Goal: Task Accomplishment & Management: Manage account settings

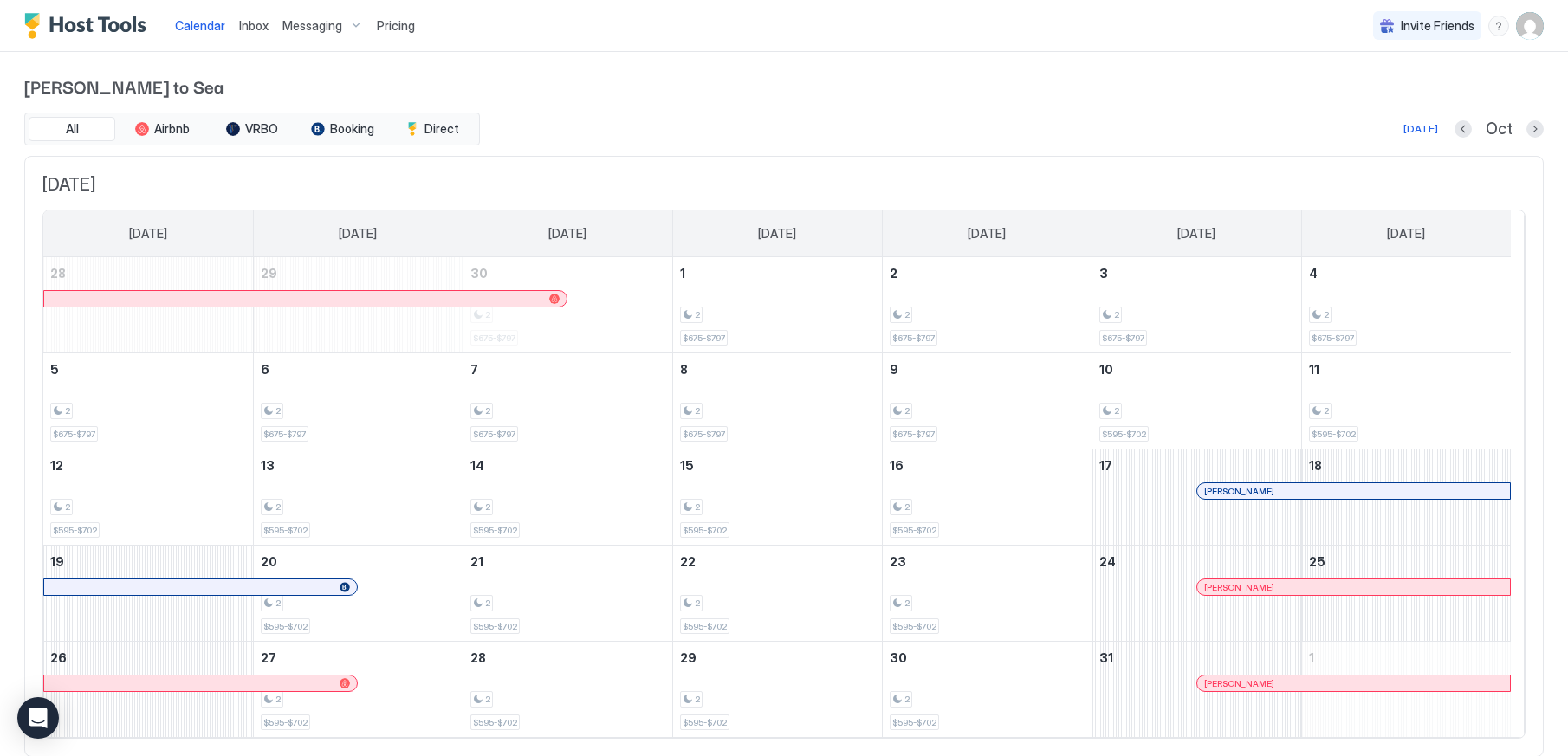
click at [401, 26] on span "Pricing" at bounding box center [396, 26] width 38 height 16
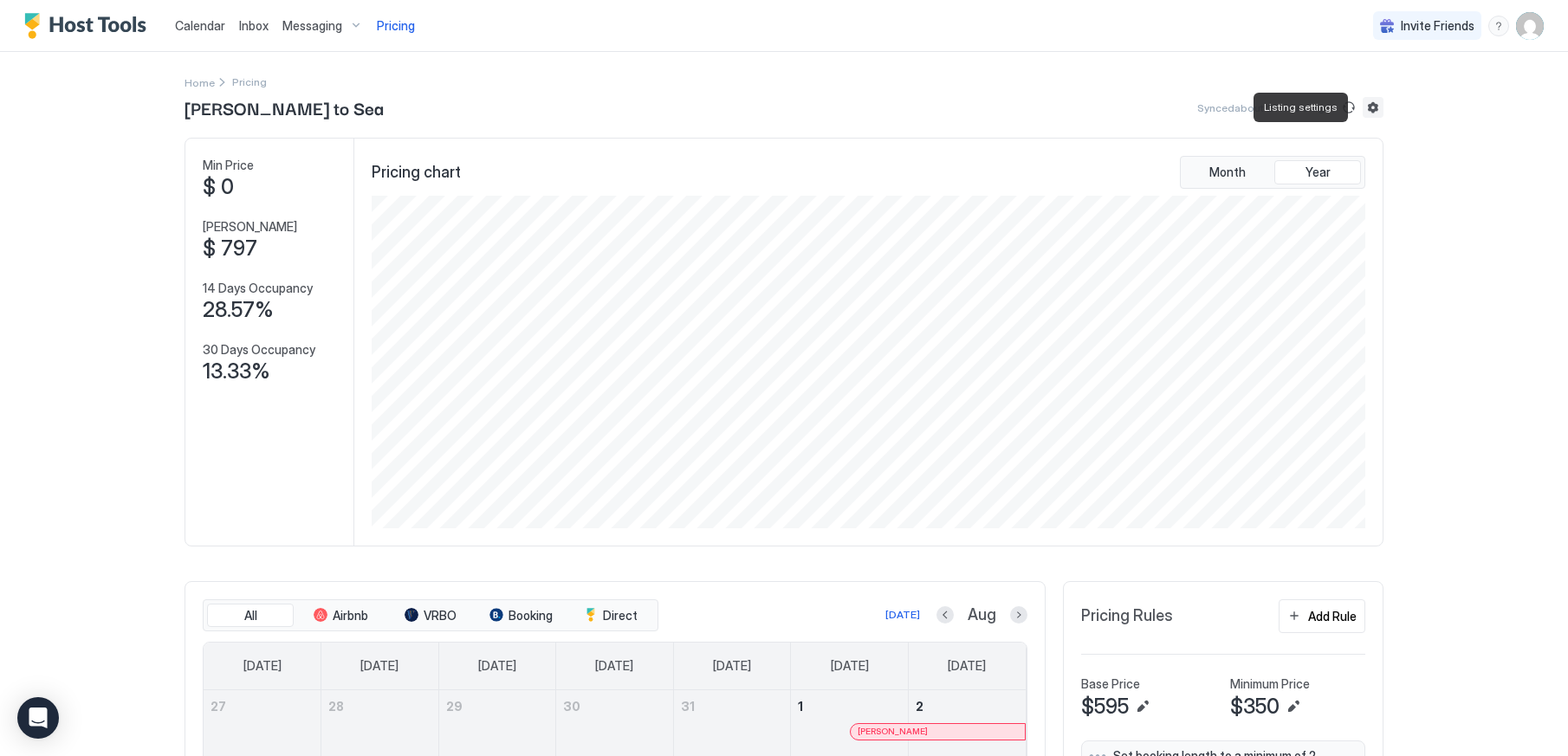
click at [1368, 108] on button "Listing settings" at bounding box center [1372, 107] width 21 height 21
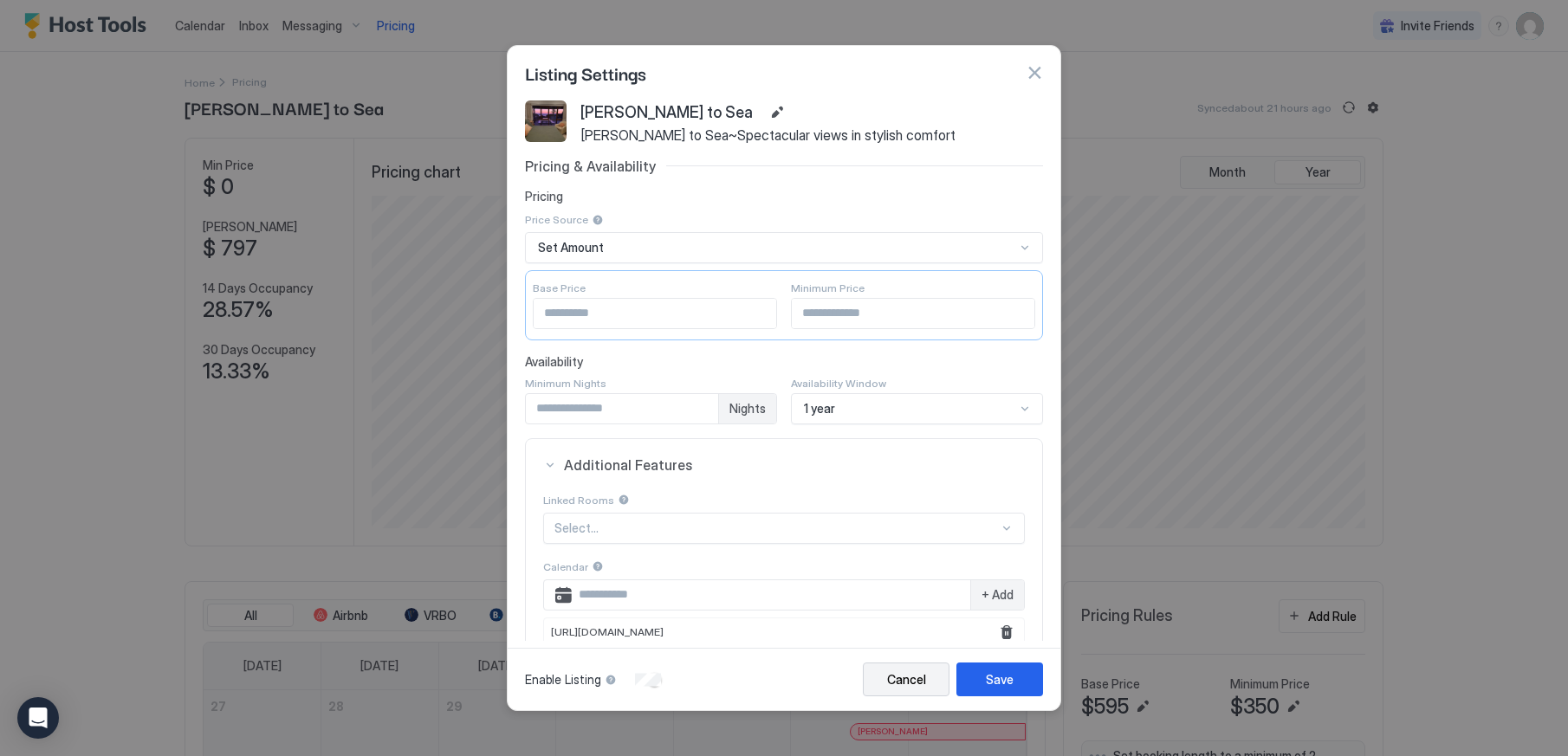
click at [894, 679] on div "Cancel" at bounding box center [906, 679] width 39 height 18
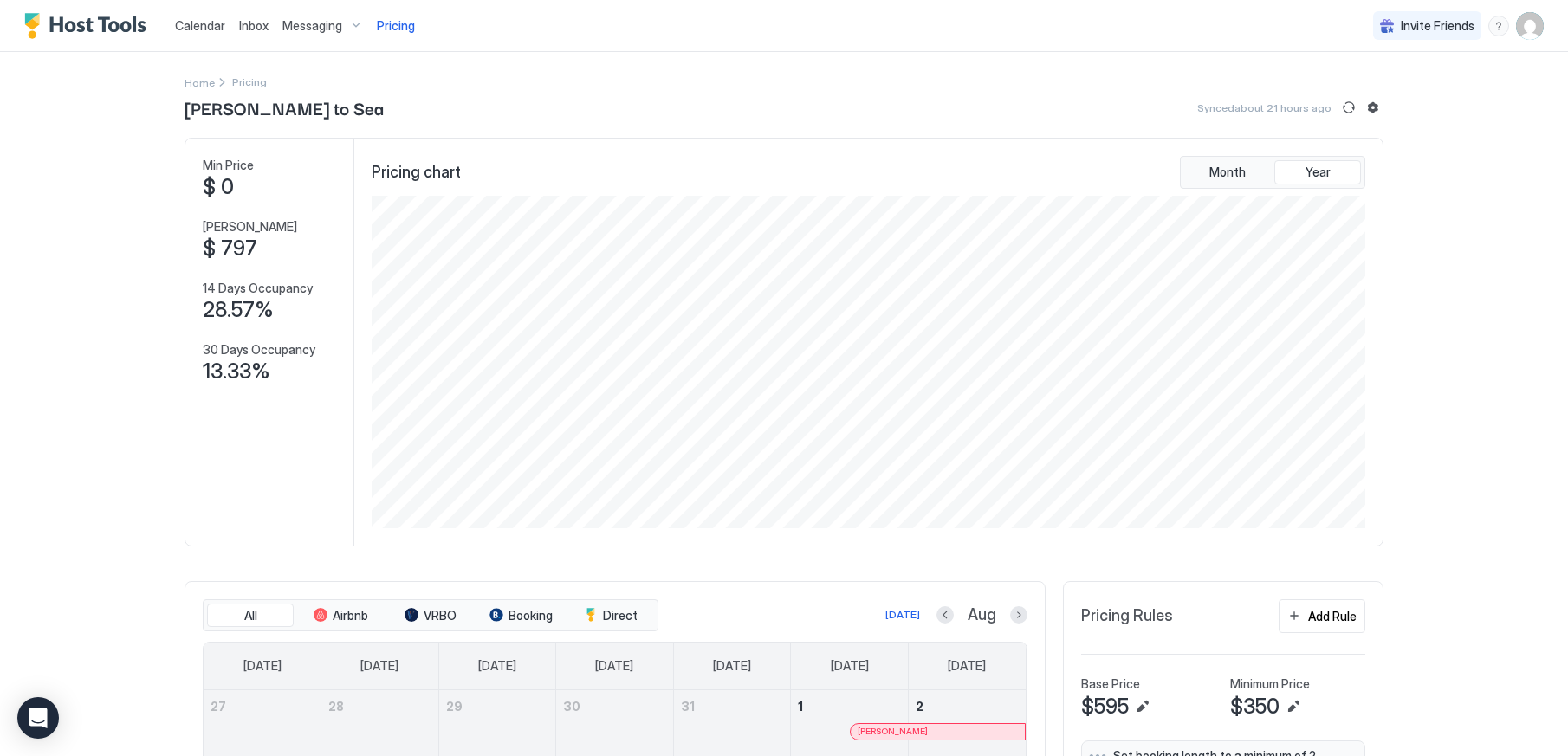
click at [1516, 28] on img "User profile" at bounding box center [1530, 26] width 27 height 27
click at [1349, 99] on span "Settings" at bounding box center [1360, 97] width 47 height 16
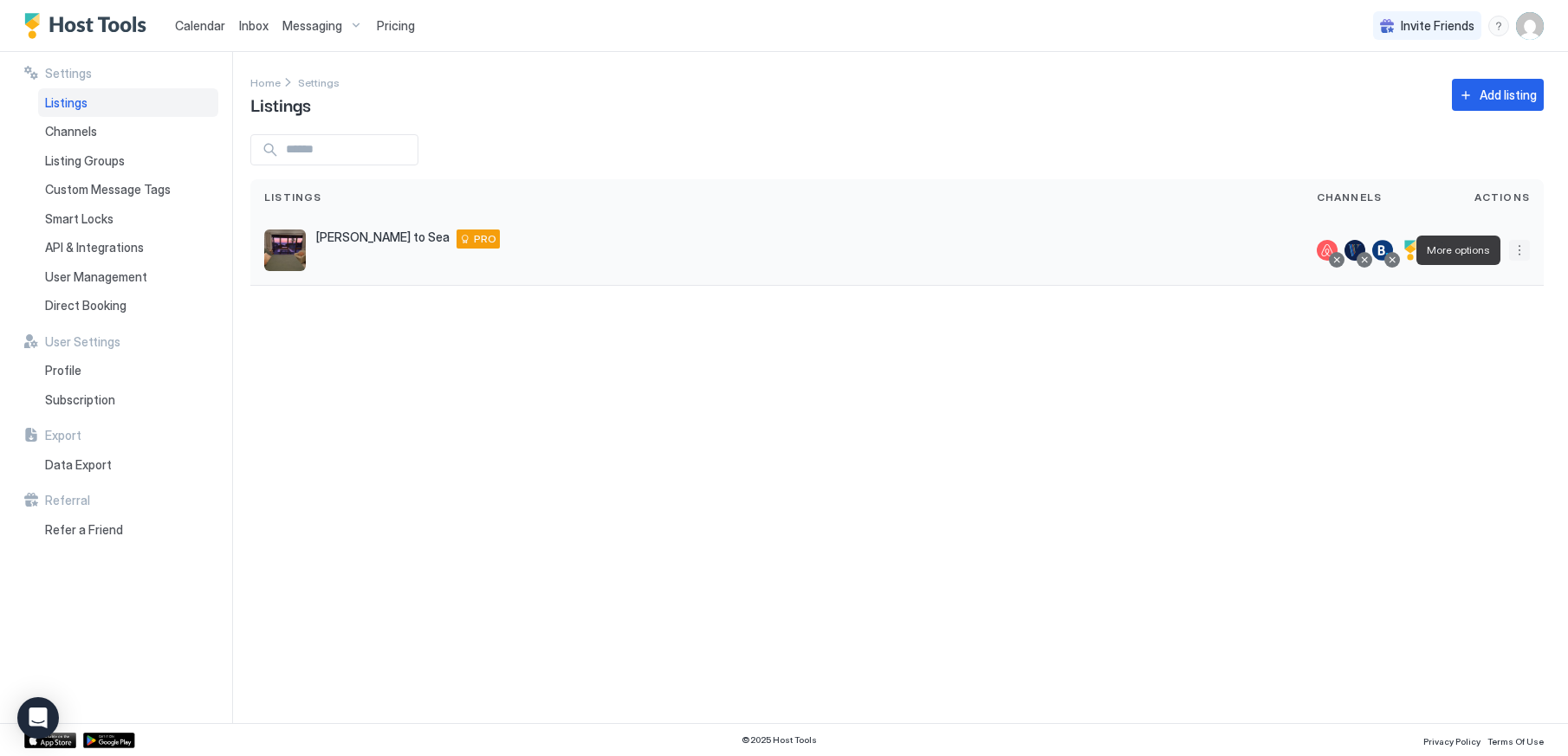
click at [1525, 249] on button "More options" at bounding box center [1519, 250] width 21 height 21
click at [1398, 271] on span "Listing Settings" at bounding box center [1373, 275] width 77 height 13
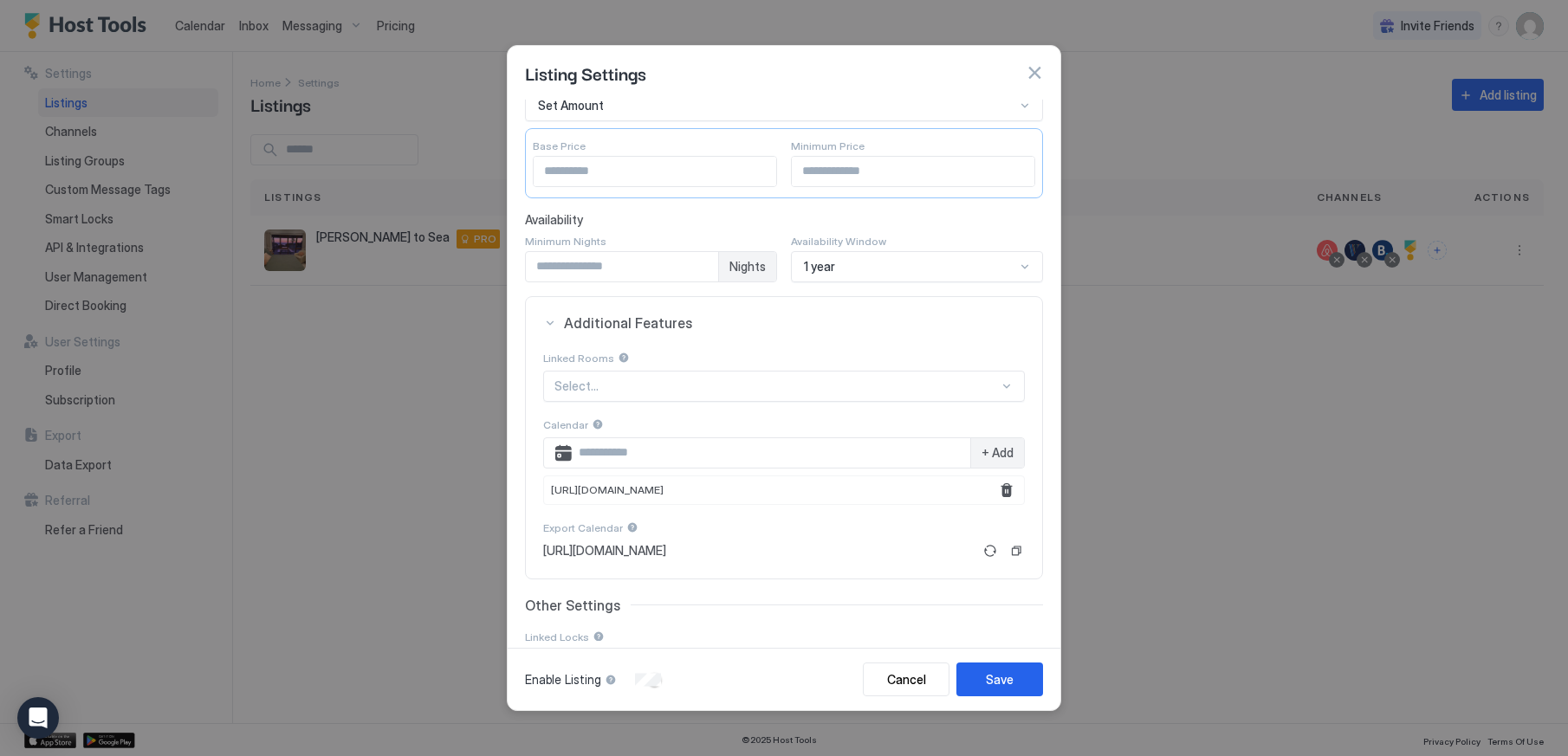
scroll to position [230, 0]
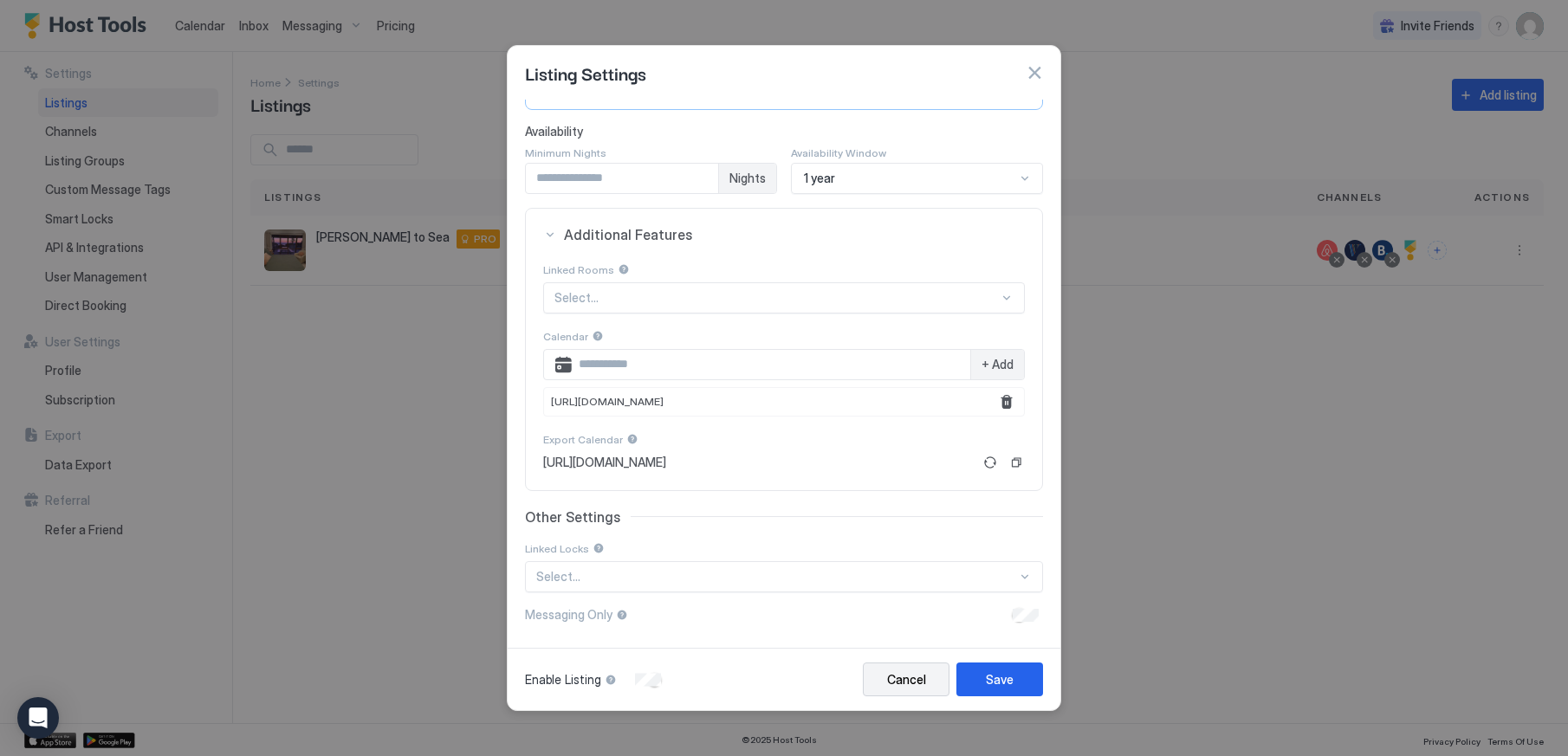
drag, startPoint x: 901, startPoint y: 676, endPoint x: 901, endPoint y: 665, distance: 11.0
click at [900, 673] on div "Cancel" at bounding box center [906, 679] width 39 height 18
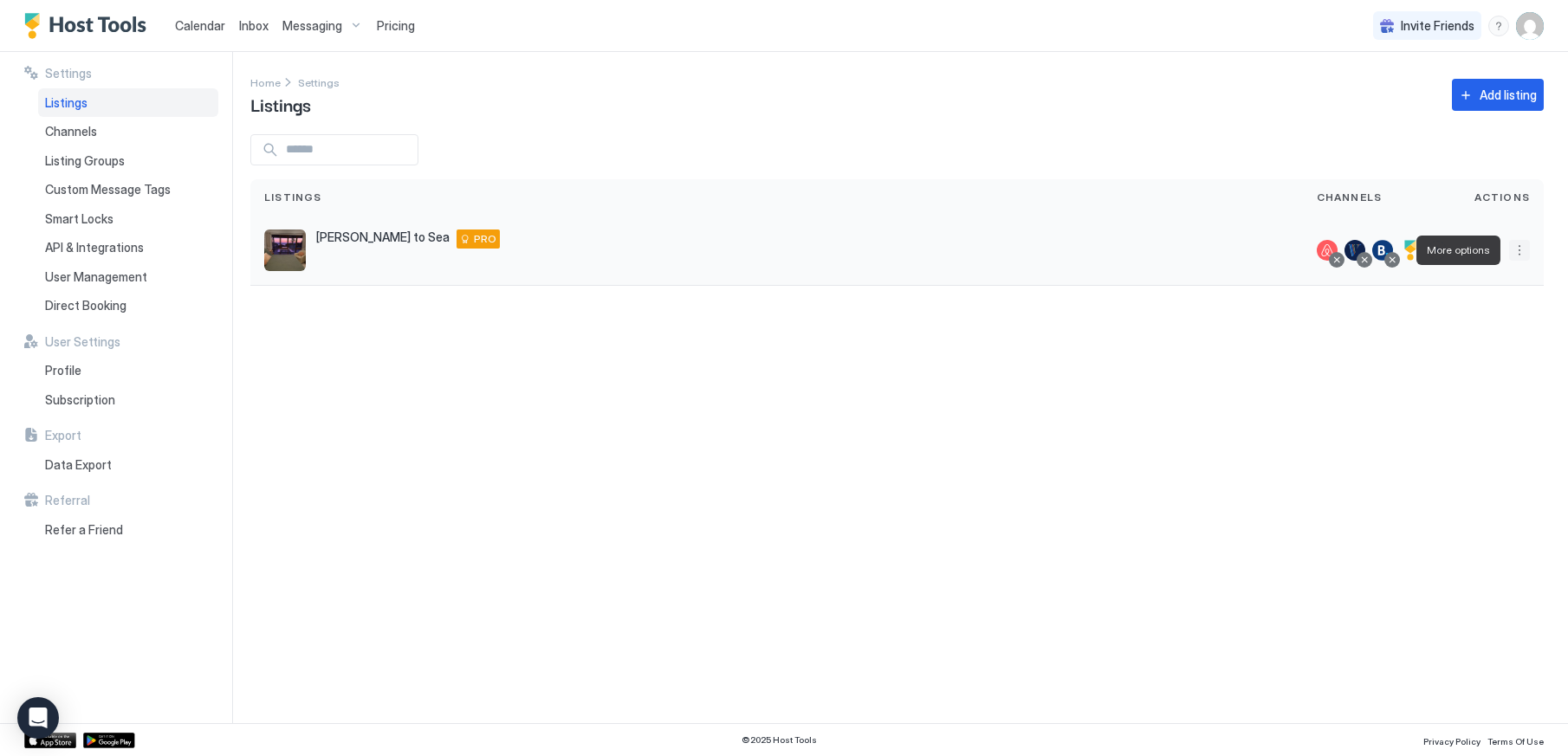
click at [1520, 252] on button "More options" at bounding box center [1519, 250] width 21 height 21
click at [1386, 327] on div "Edit Listing" at bounding box center [1418, 331] width 220 height 27
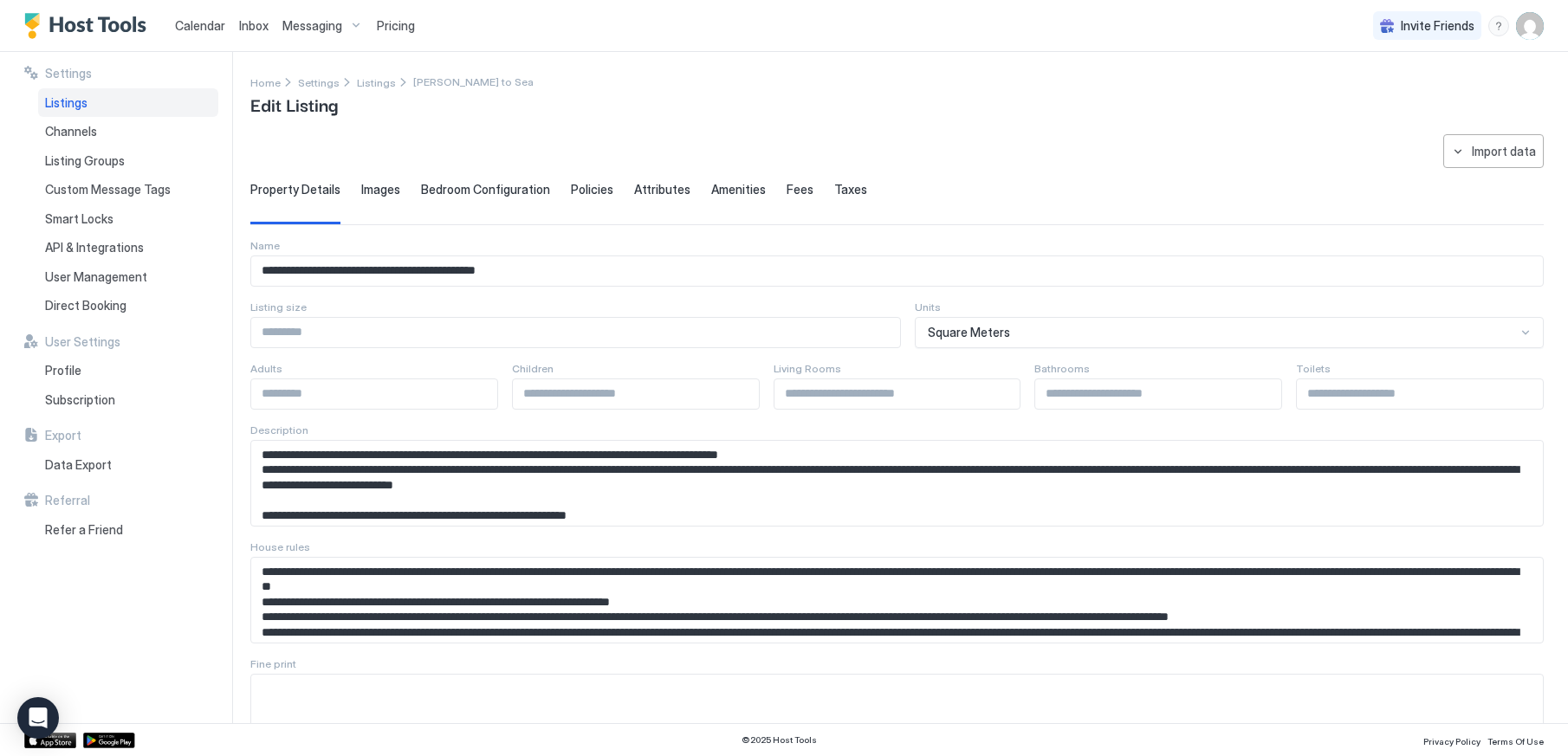
click at [791, 190] on span "Fees" at bounding box center [799, 189] width 27 height 16
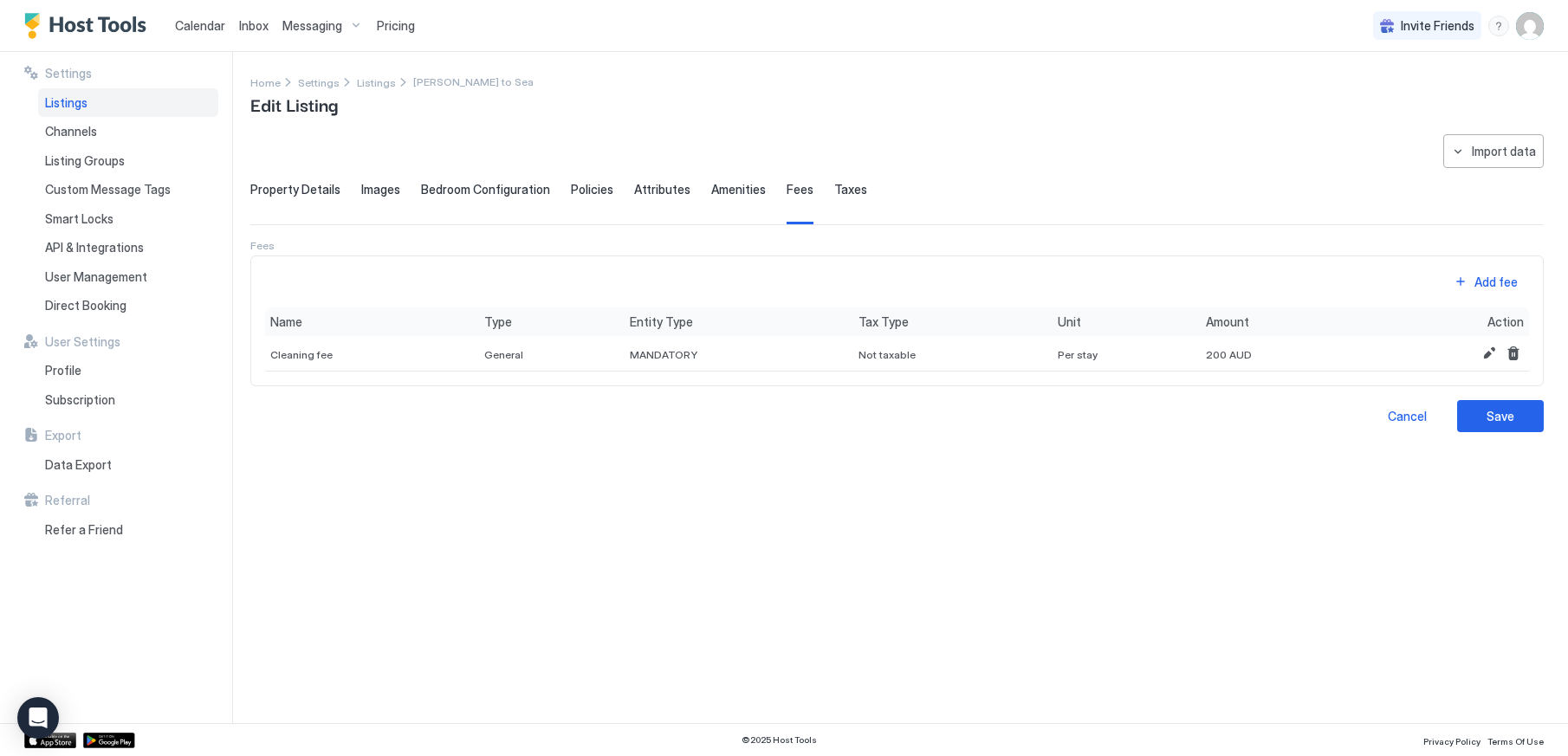
click at [1531, 34] on img "User profile" at bounding box center [1530, 26] width 27 height 27
click at [1408, 99] on div "Settings" at bounding box center [1433, 97] width 220 height 30
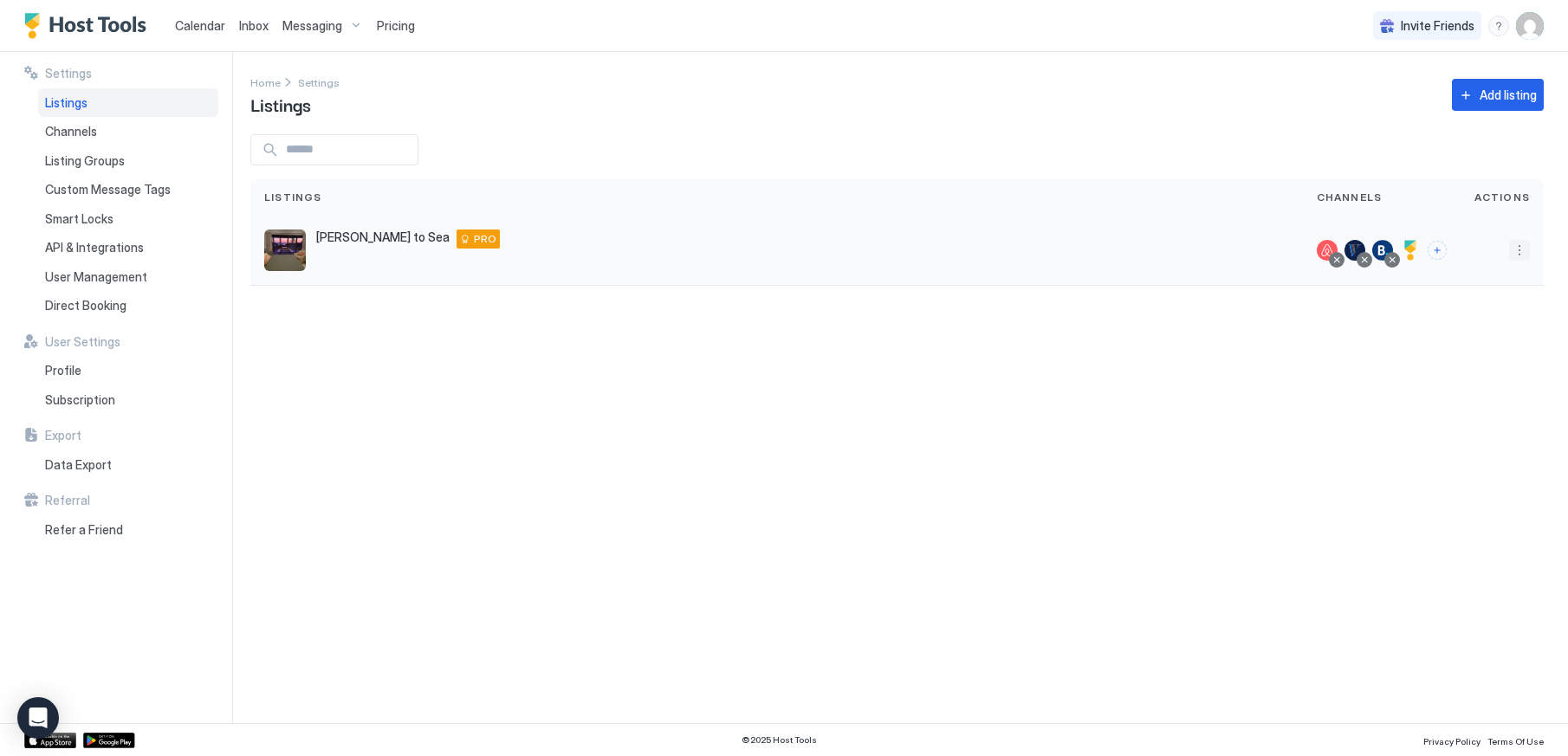
click at [1521, 246] on button "More options" at bounding box center [1519, 250] width 21 height 21
click at [1423, 303] on div "Airbnb Settings" at bounding box center [1418, 303] width 220 height 27
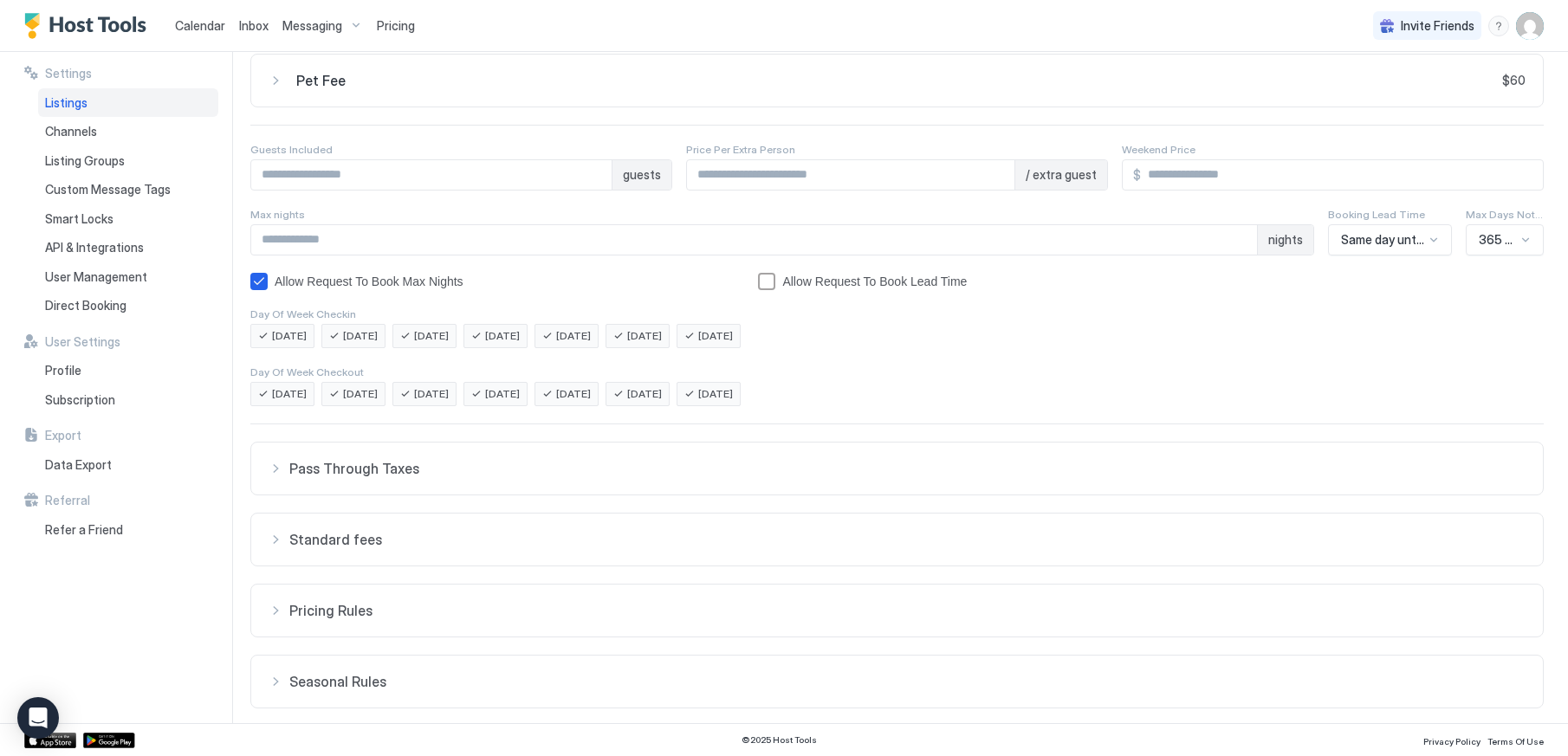
scroll to position [208, 0]
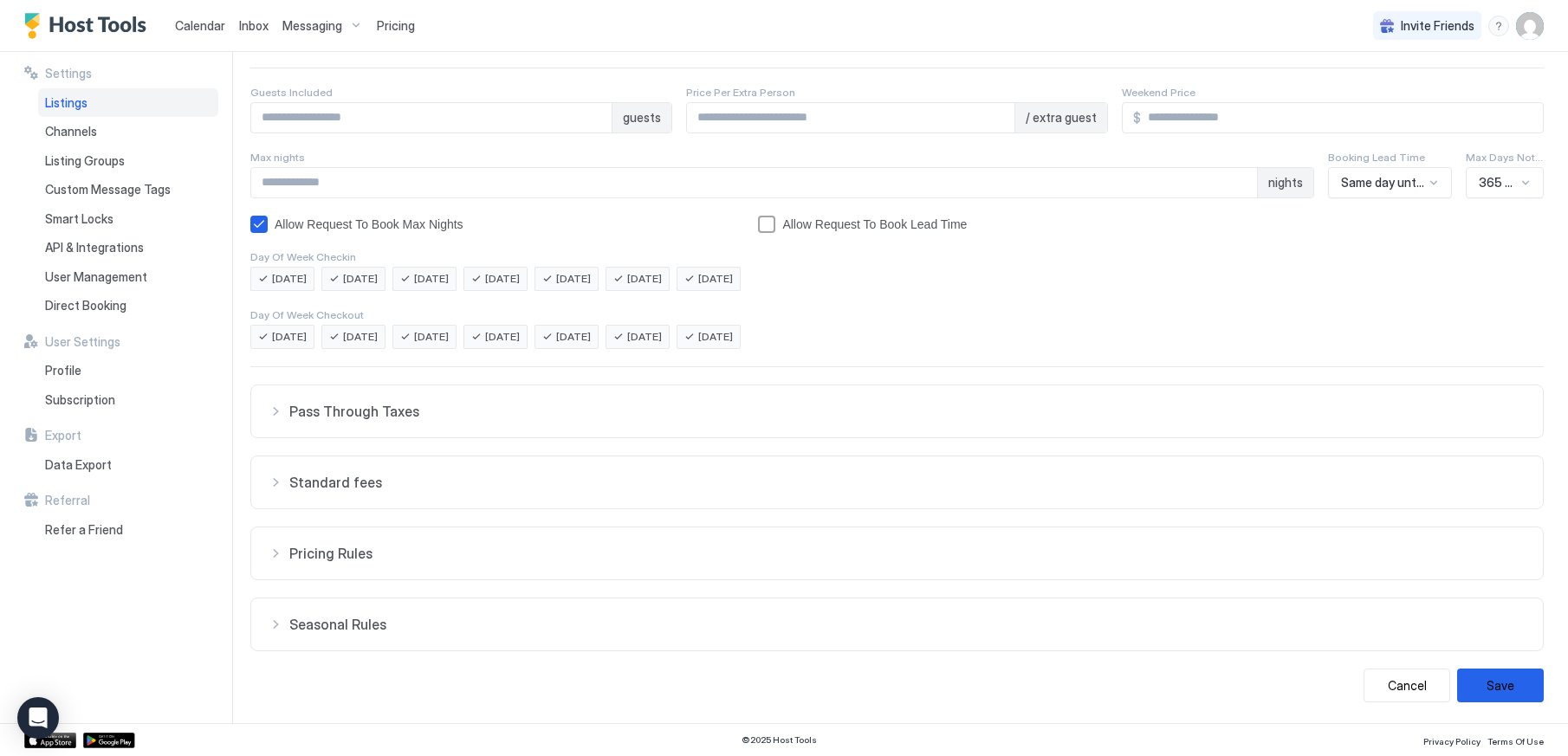
click at [350, 420] on span "Pricing Rules" at bounding box center [907, 411] width 1236 height 17
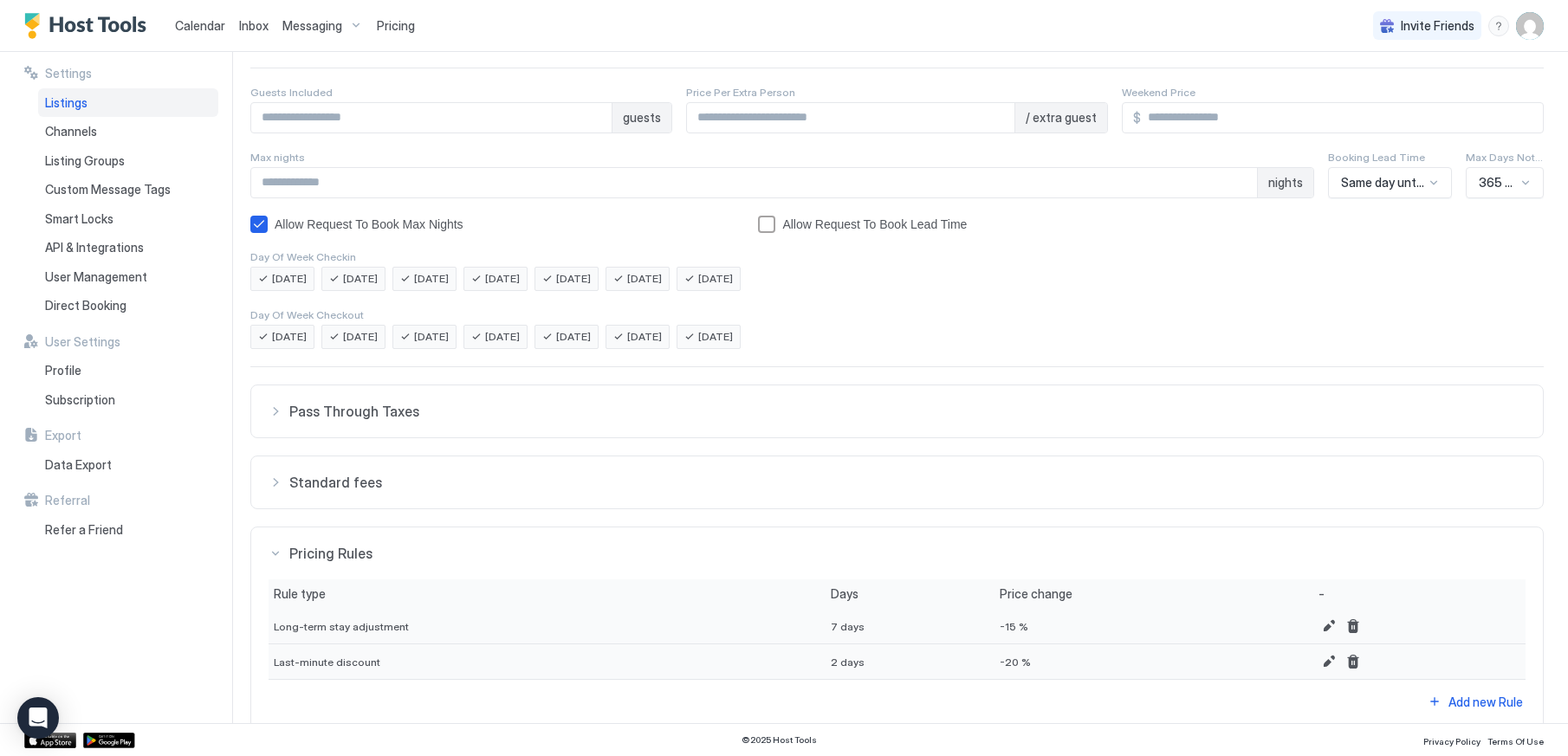
click at [362, 420] on span "Standard fees" at bounding box center [907, 411] width 1236 height 17
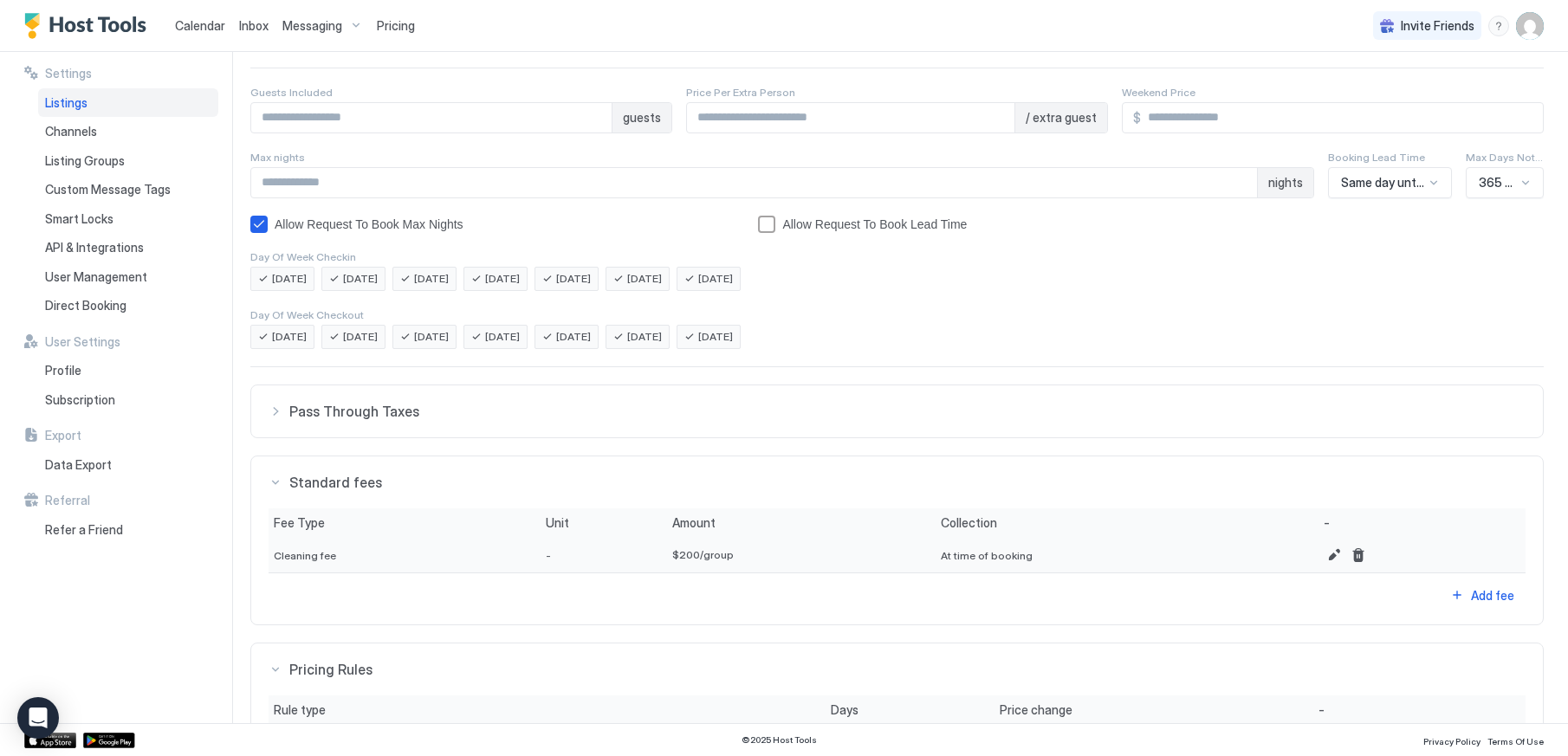
click at [373, 416] on span "Pass Through Taxes" at bounding box center [907, 411] width 1236 height 17
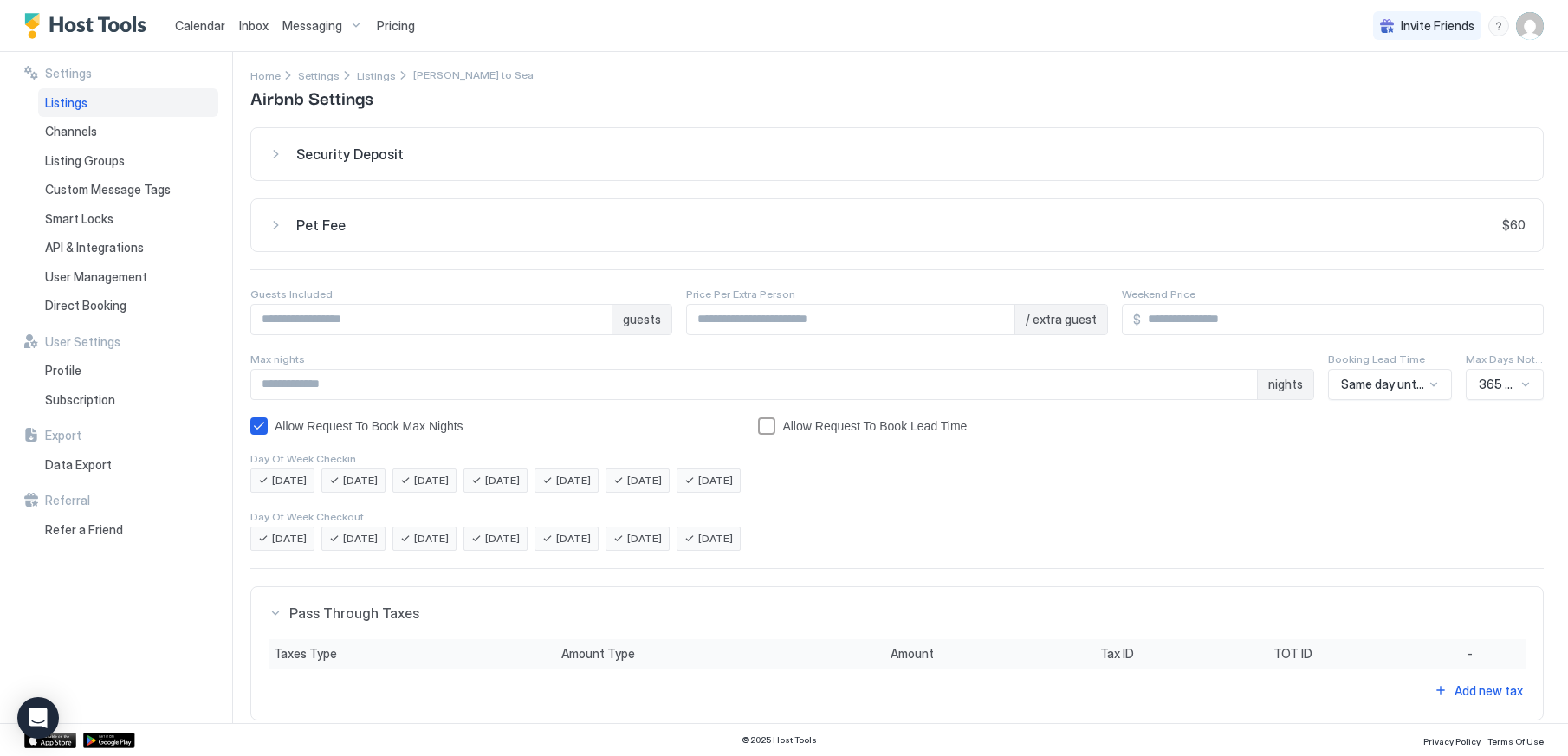
scroll to position [0, 0]
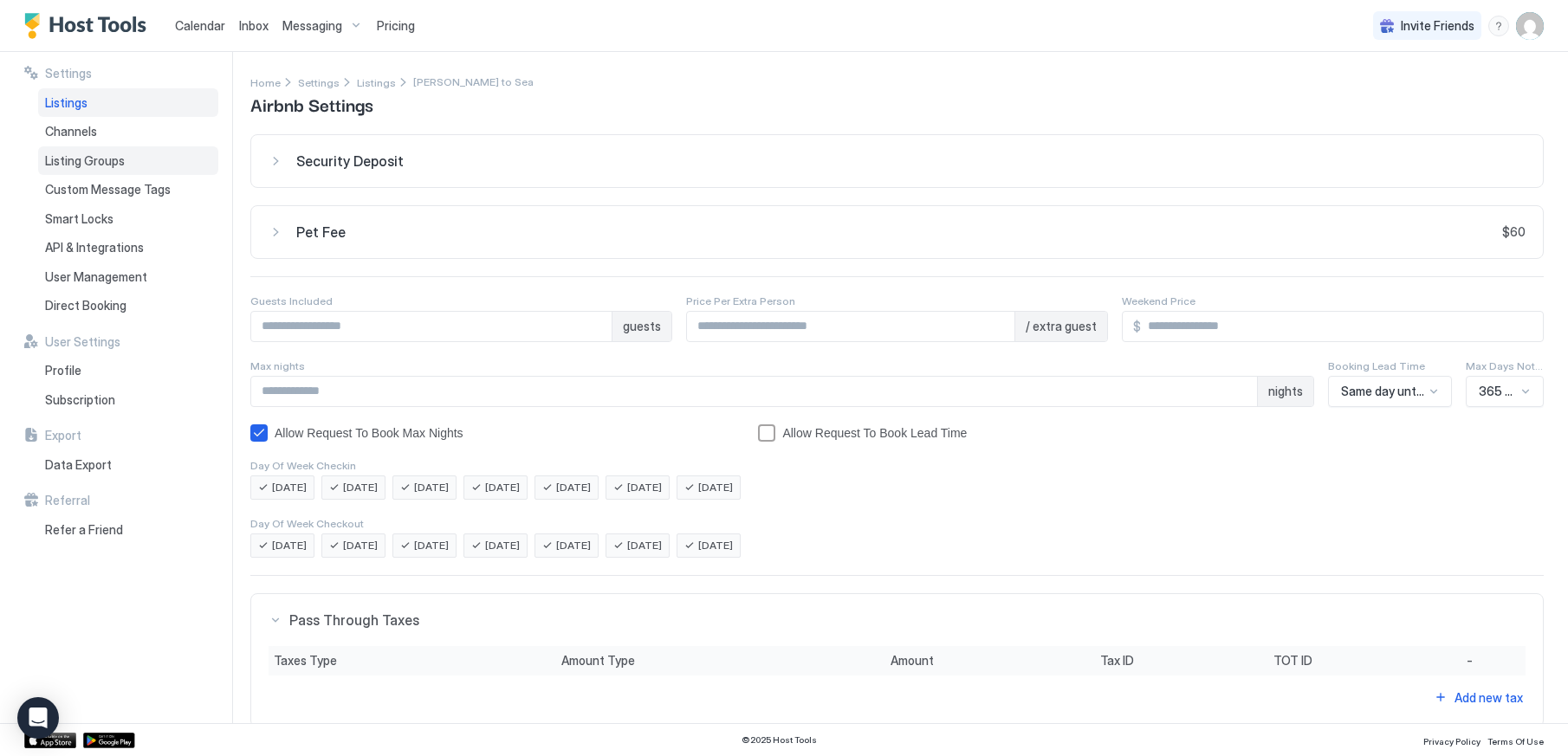
click at [118, 165] on span "Listing Groups" at bounding box center [84, 161] width 80 height 16
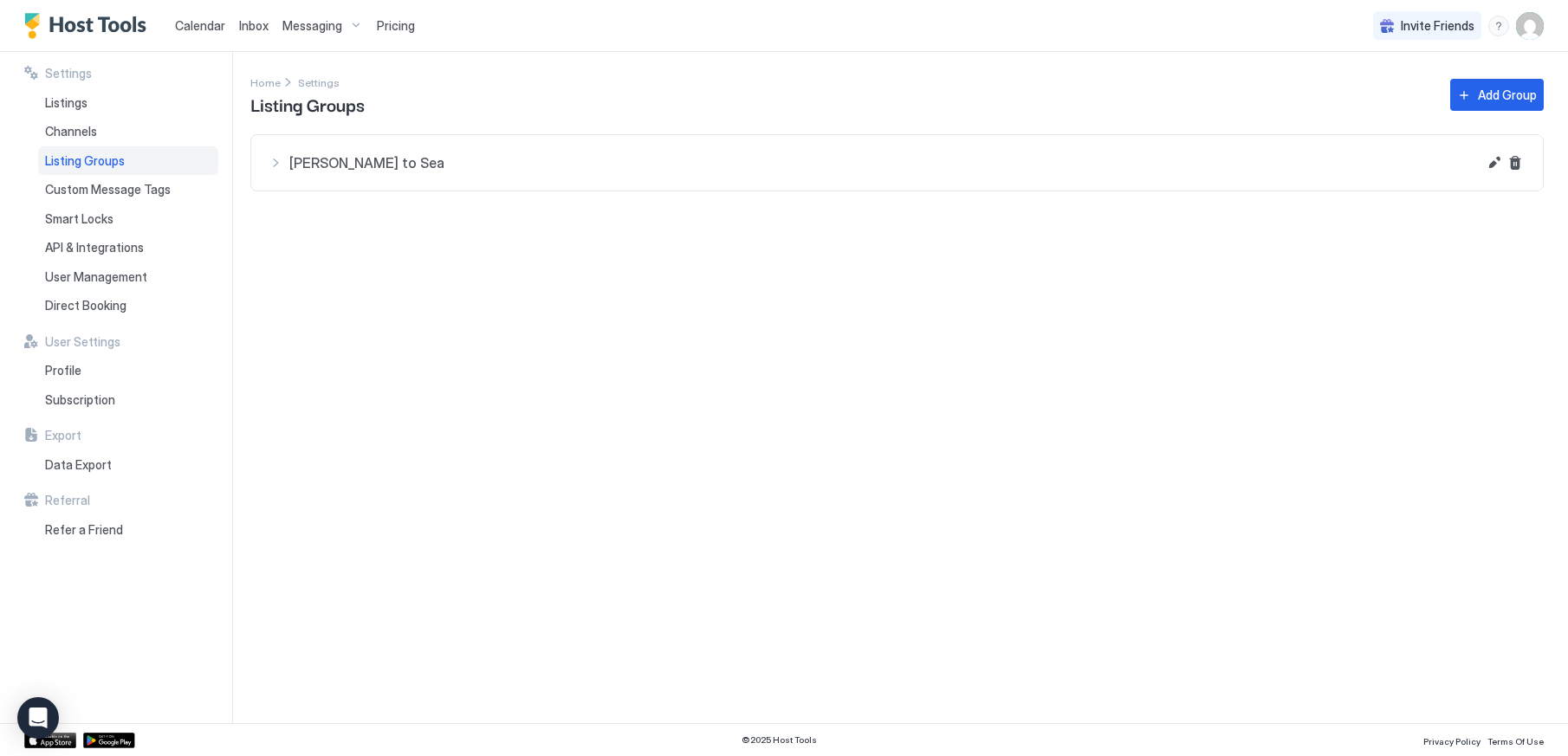
click at [333, 165] on span "[PERSON_NAME] to Sea" at bounding box center [882, 163] width 1188 height 17
click at [321, 221] on img "listing image" at bounding box center [304, 226] width 41 height 41
click at [300, 216] on img "listing image" at bounding box center [304, 226] width 41 height 41
click at [1535, 22] on img "User profile" at bounding box center [1530, 26] width 27 height 27
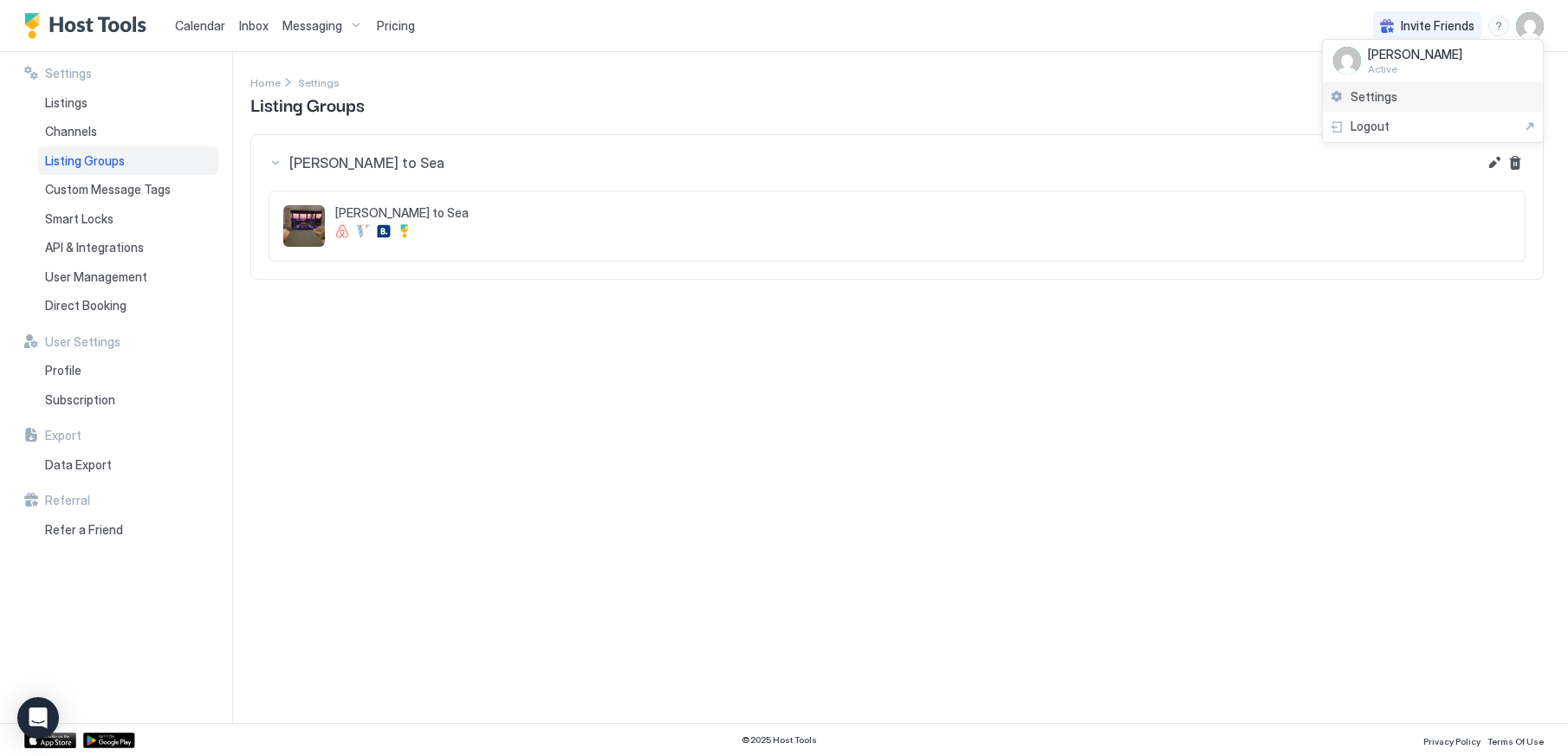
click at [1391, 93] on span "Settings" at bounding box center [1373, 97] width 47 height 16
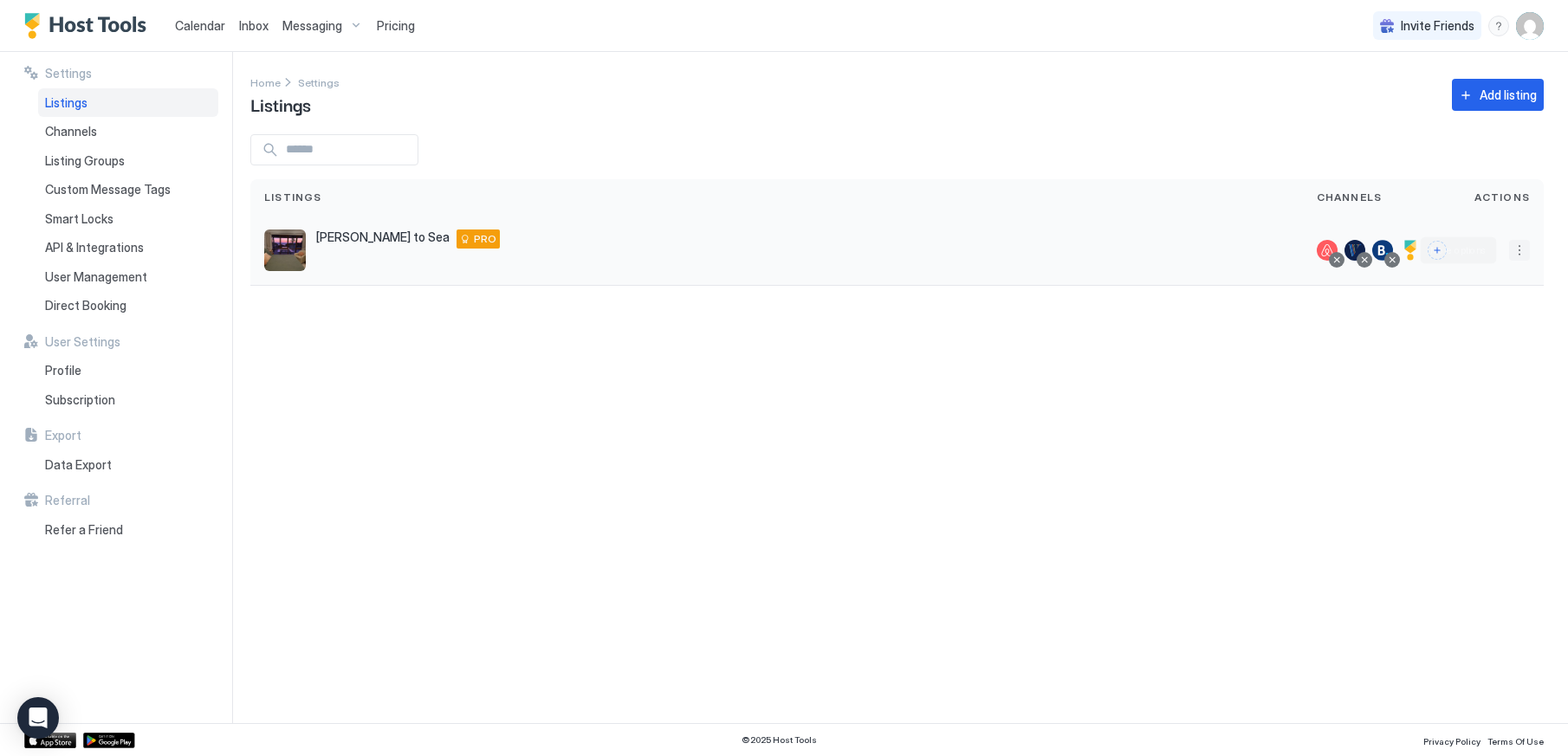
click at [1520, 249] on button "More options" at bounding box center [1519, 250] width 21 height 21
click at [1371, 272] on span "Listing Settings" at bounding box center [1373, 275] width 77 height 13
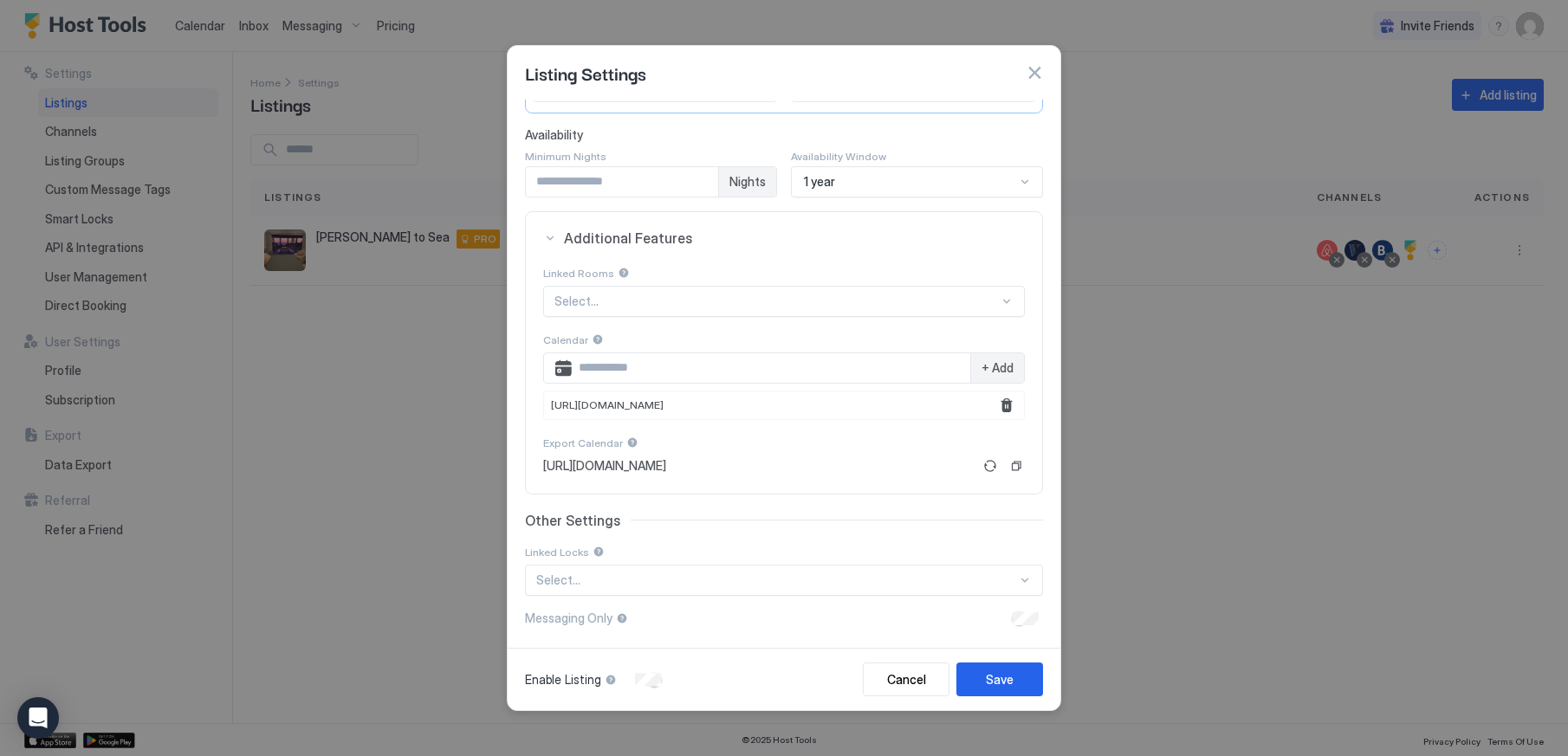
scroll to position [230, 0]
click at [901, 676] on div "Cancel" at bounding box center [906, 679] width 39 height 18
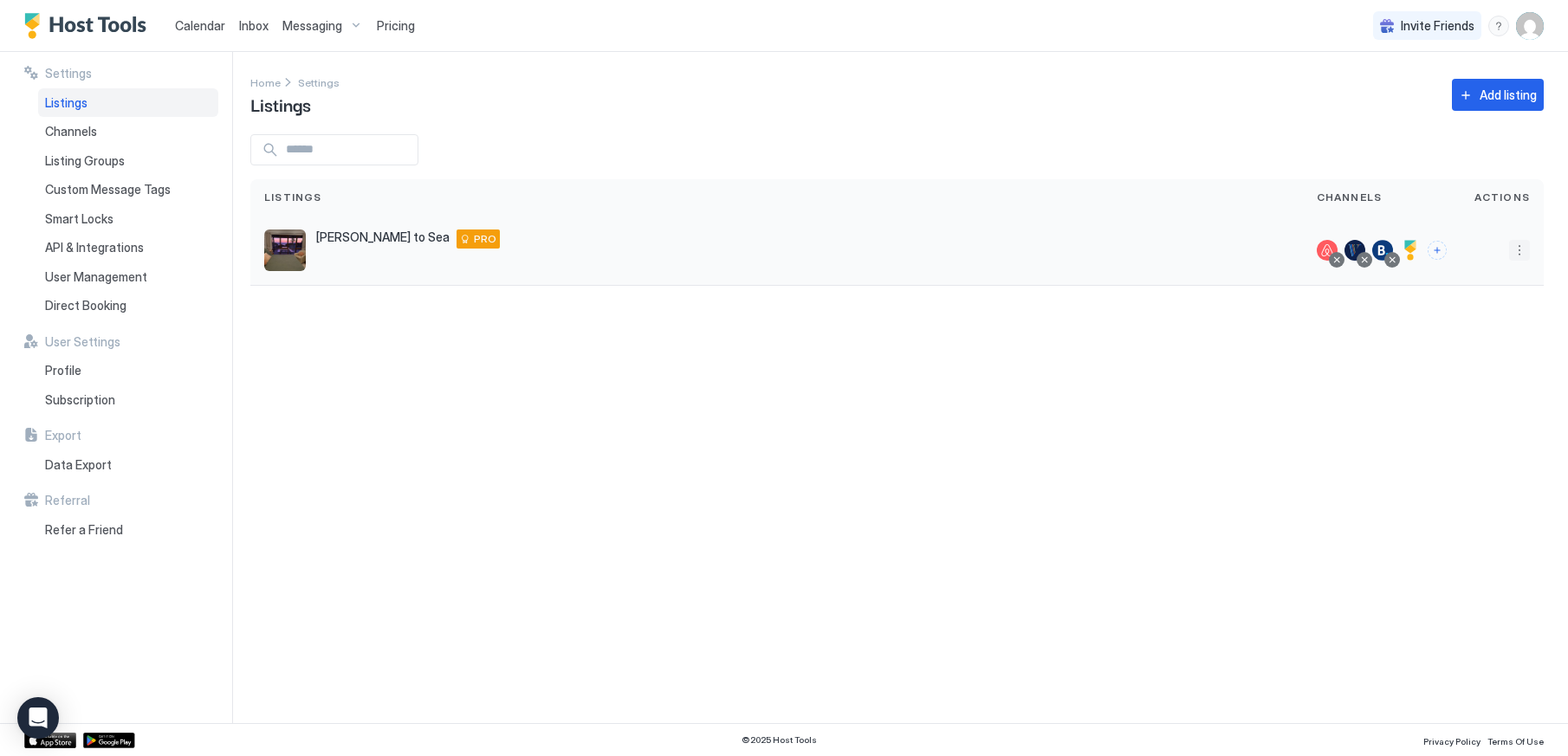
click at [1514, 247] on button "More options" at bounding box center [1519, 250] width 21 height 21
click at [79, 123] on div at bounding box center [784, 378] width 1568 height 756
click at [67, 123] on span "Channels" at bounding box center [70, 131] width 52 height 16
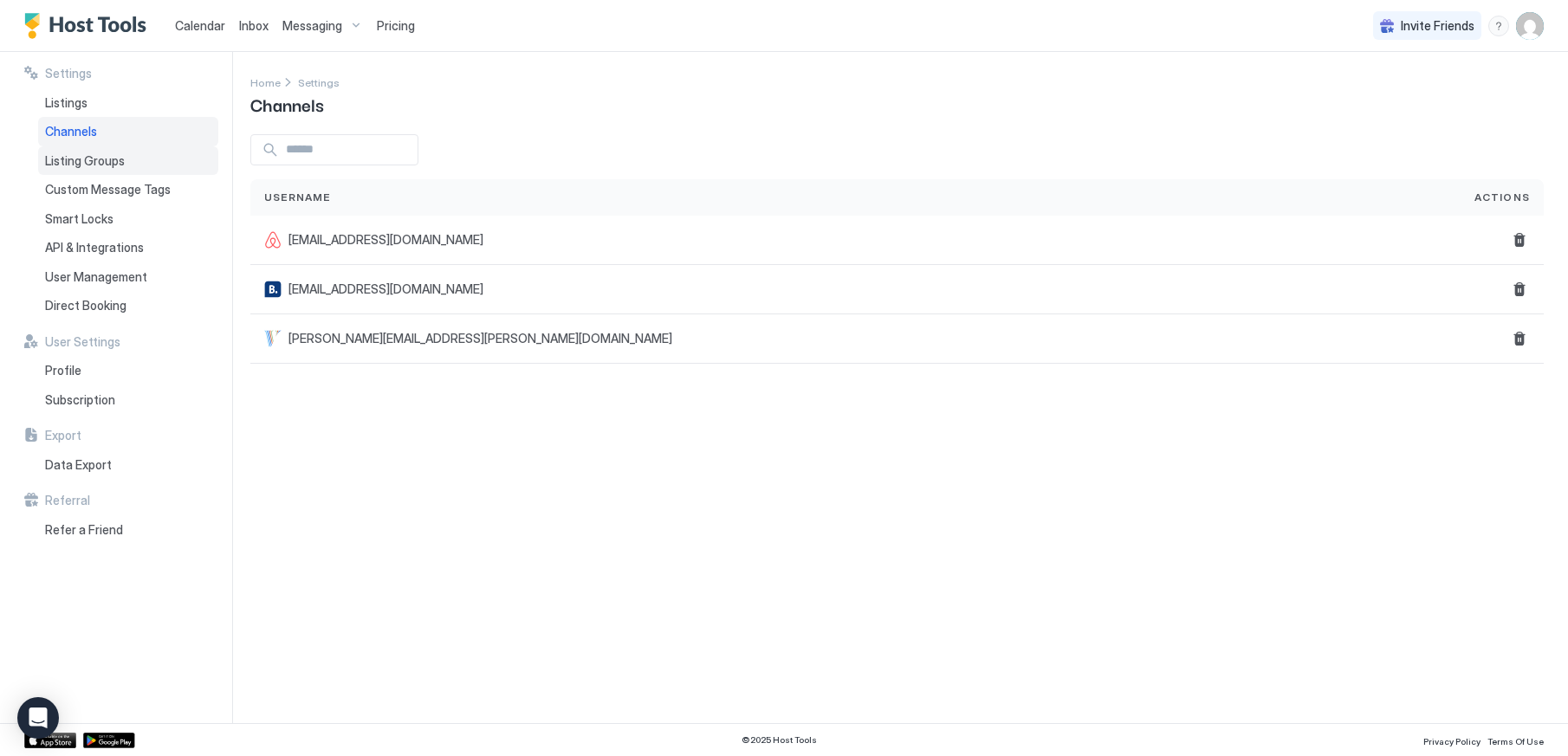
click at [105, 161] on span "Listing Groups" at bounding box center [84, 161] width 80 height 16
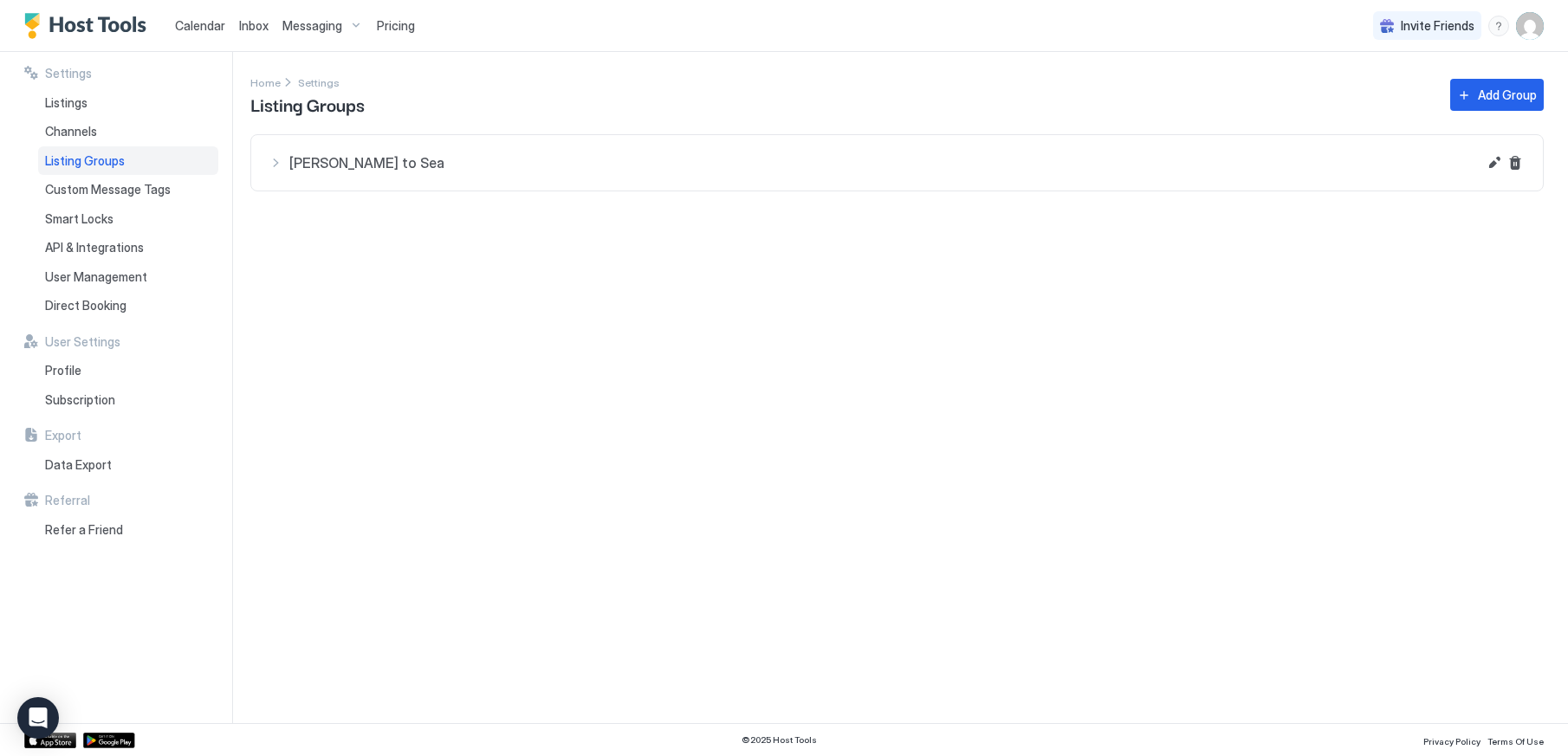
click at [393, 27] on span "Pricing" at bounding box center [396, 26] width 38 height 16
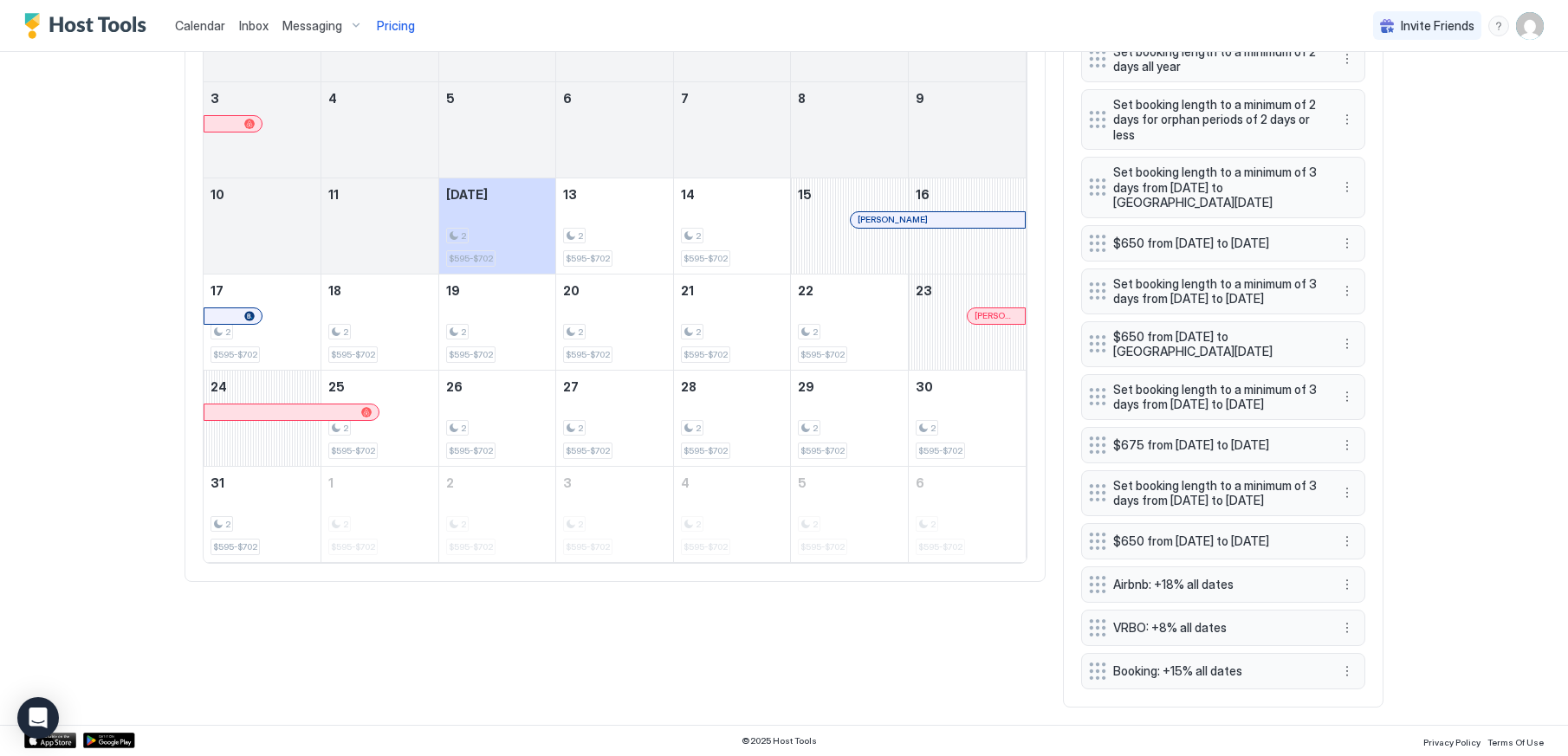
scroll to position [778, 0]
click at [1340, 584] on button "More options" at bounding box center [1347, 584] width 21 height 21
click at [1356, 603] on div "Edit" at bounding box center [1358, 609] width 38 height 13
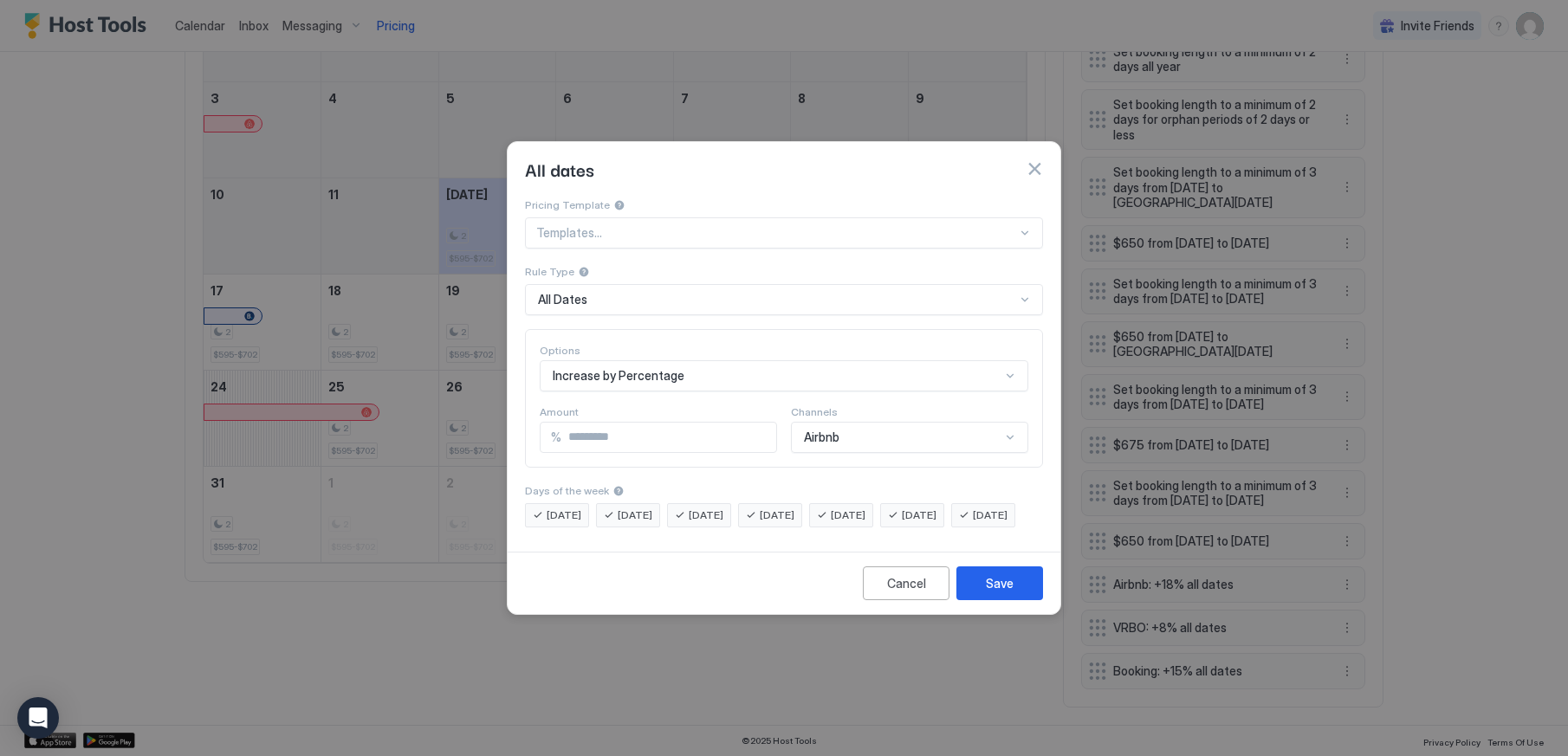
click at [603, 437] on div "Options Increase by Percentage Amount % ** Channels Airbnb" at bounding box center [784, 399] width 518 height 139
click at [896, 592] on div "Cancel" at bounding box center [906, 583] width 39 height 18
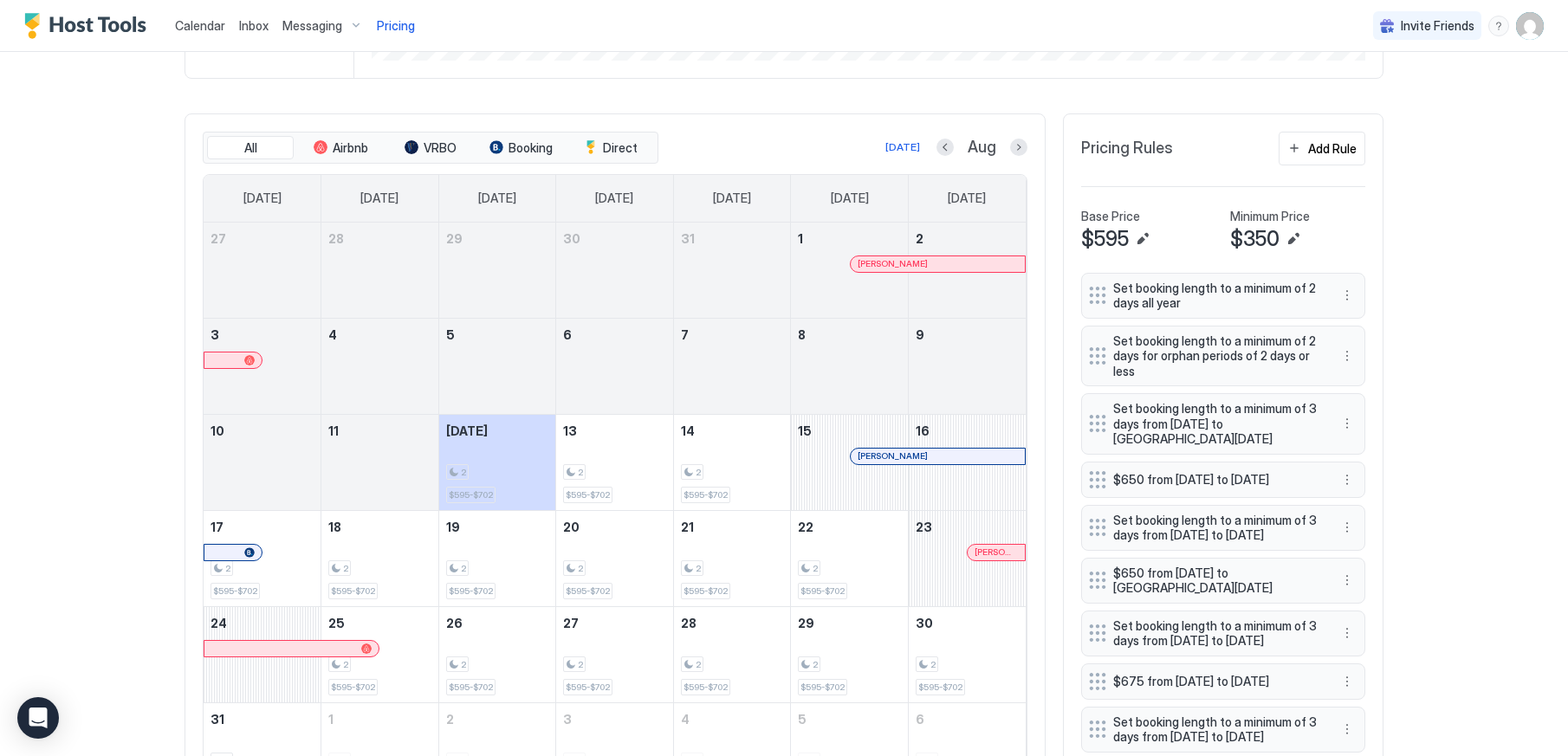
scroll to position [431, 0]
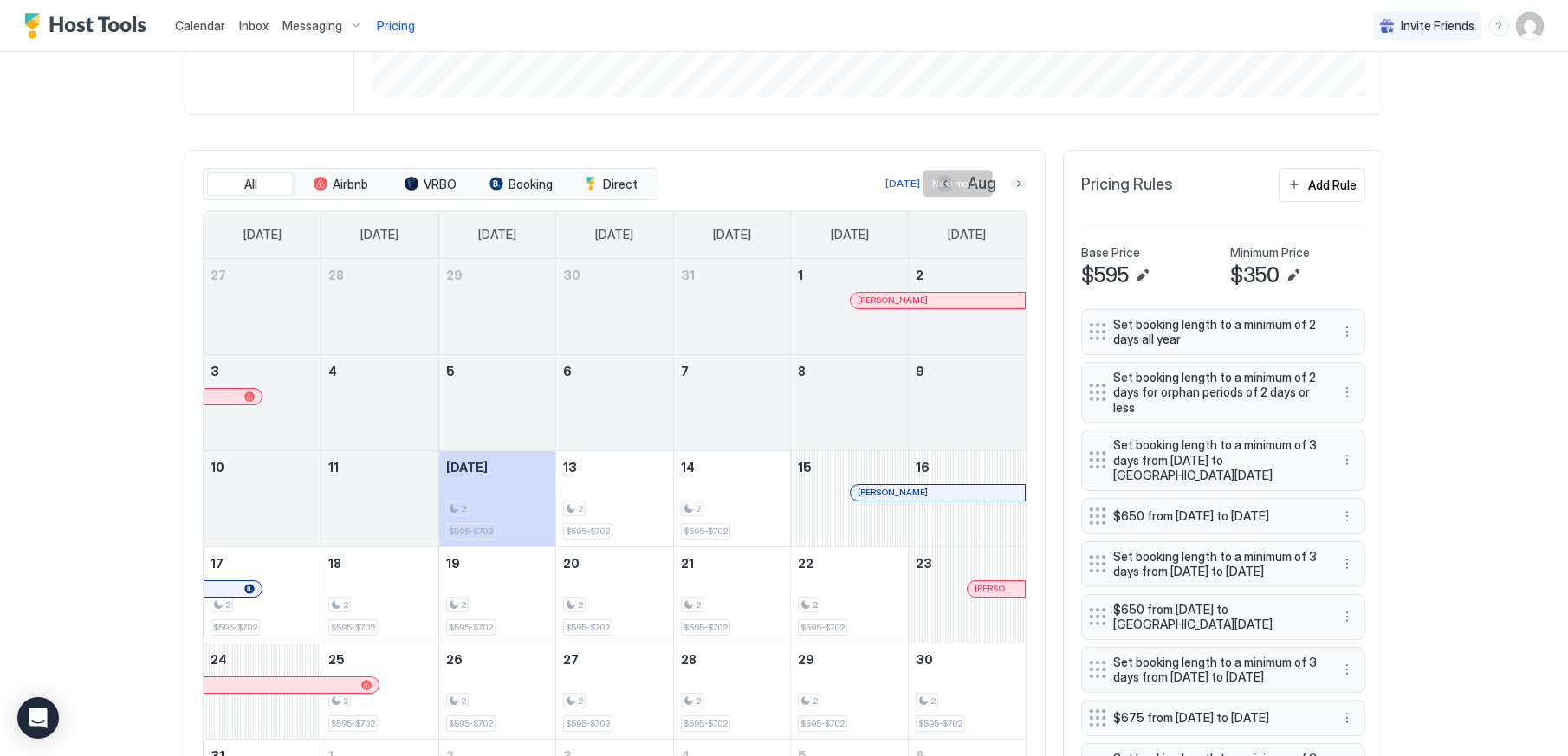
click at [1011, 179] on button "Next month" at bounding box center [1019, 183] width 17 height 17
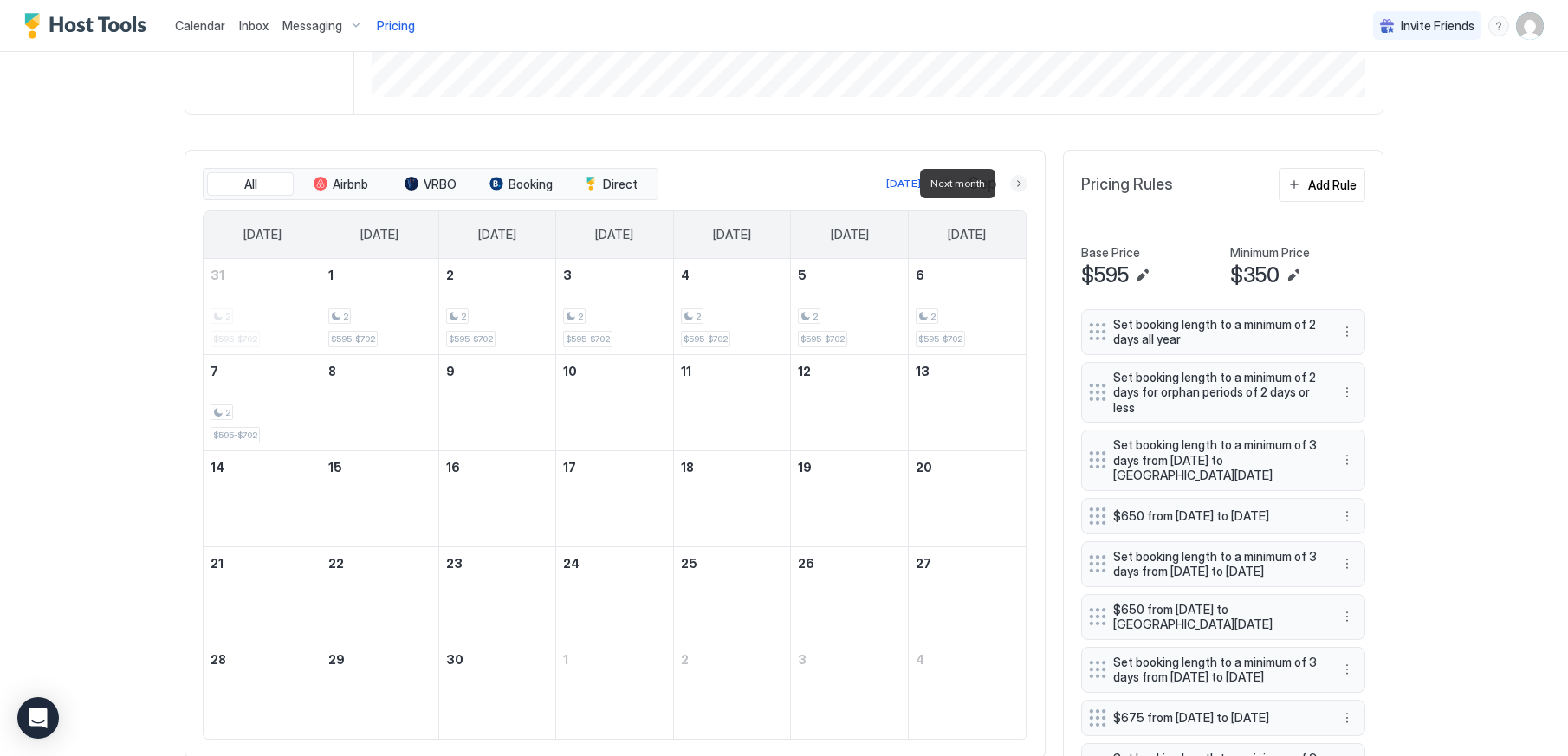
click at [1011, 179] on button "Next month" at bounding box center [1019, 183] width 17 height 17
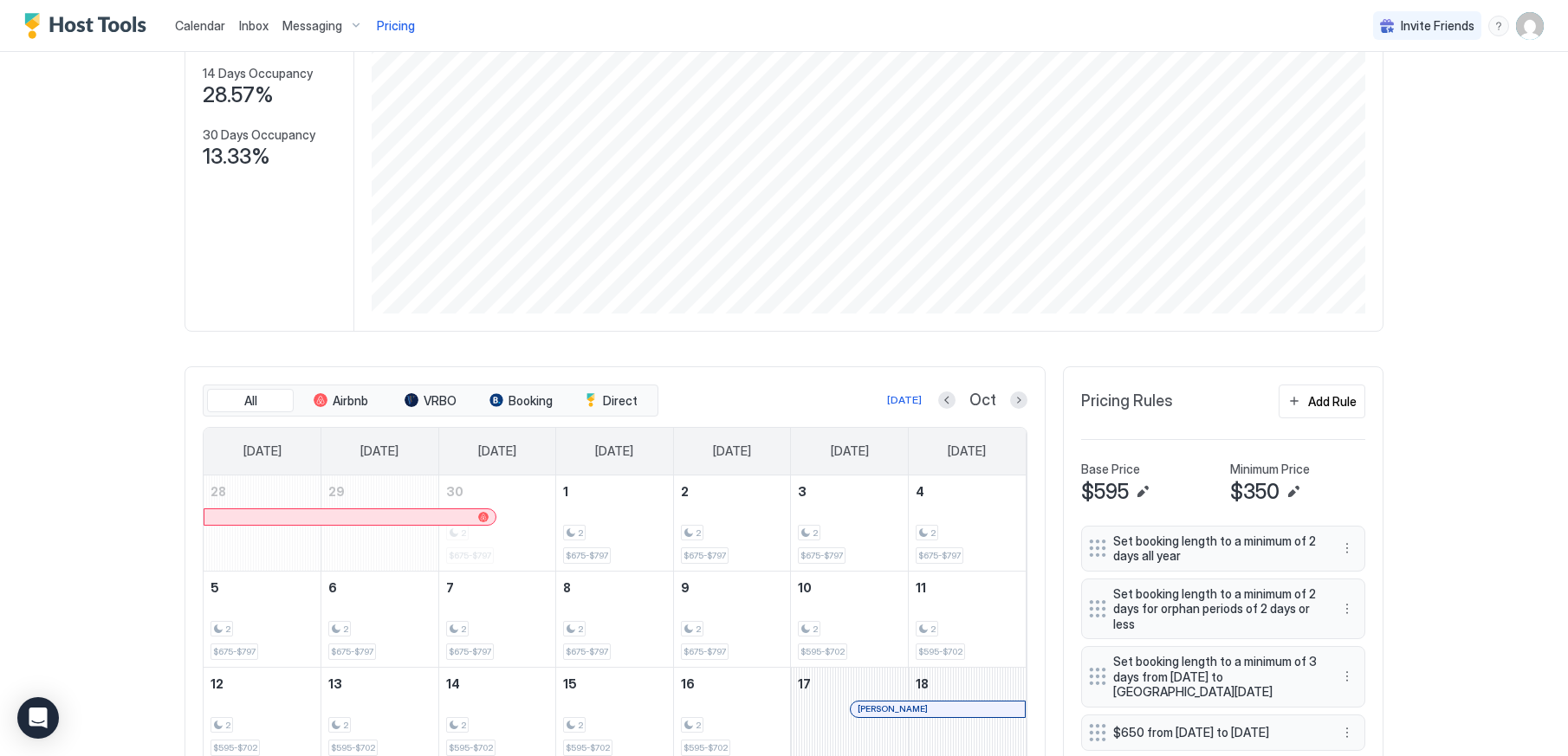
scroll to position [0, 0]
